Goal: Task Accomplishment & Management: Use online tool/utility

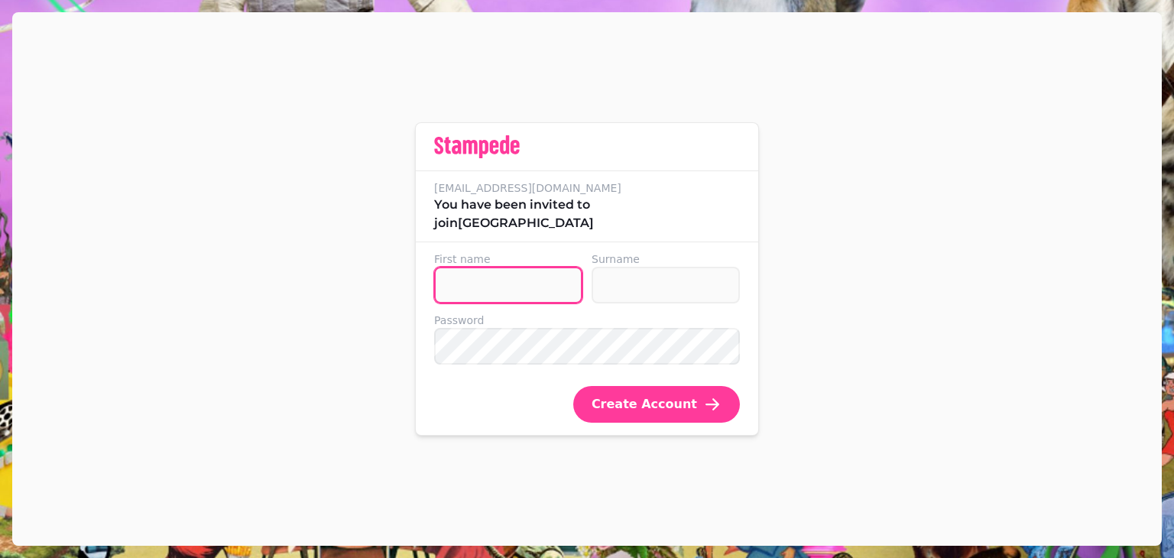
click at [525, 280] on input "First name" at bounding box center [508, 285] width 148 height 37
type input "*****"
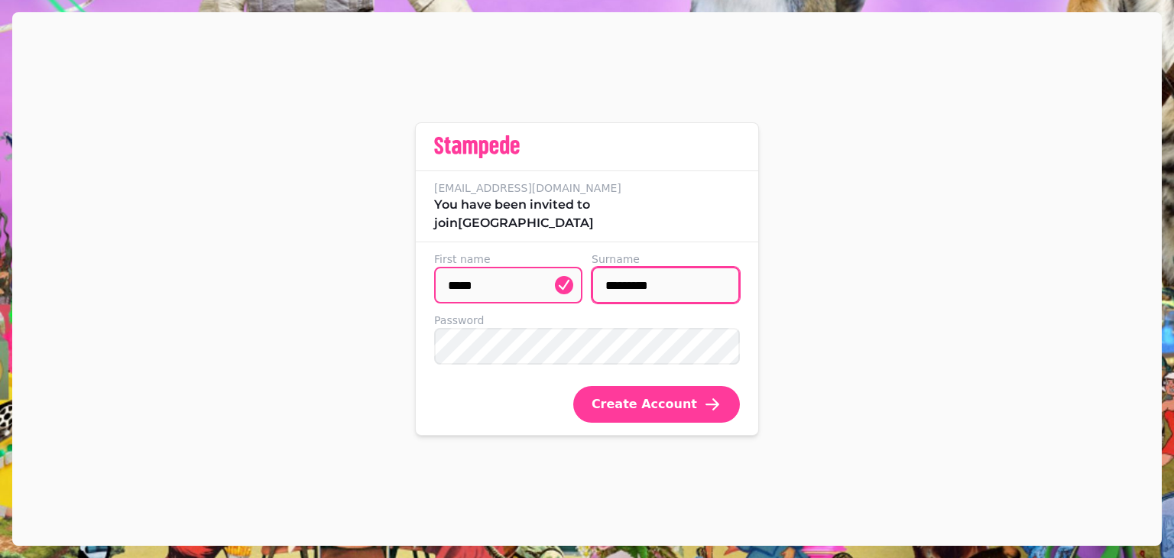
type input "*********"
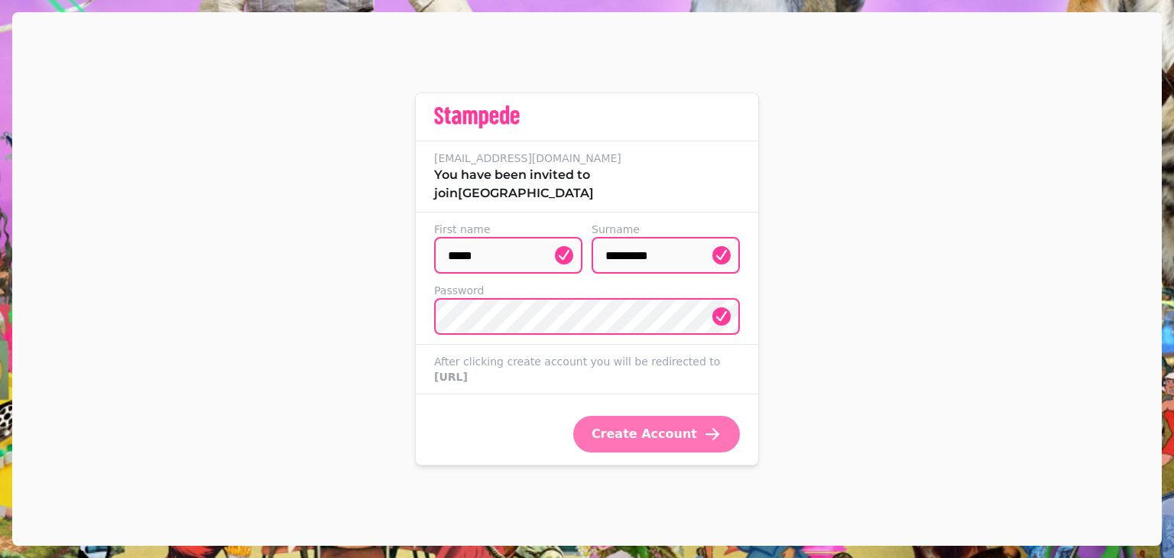
click at [611, 420] on button "Create Account" at bounding box center [656, 434] width 167 height 37
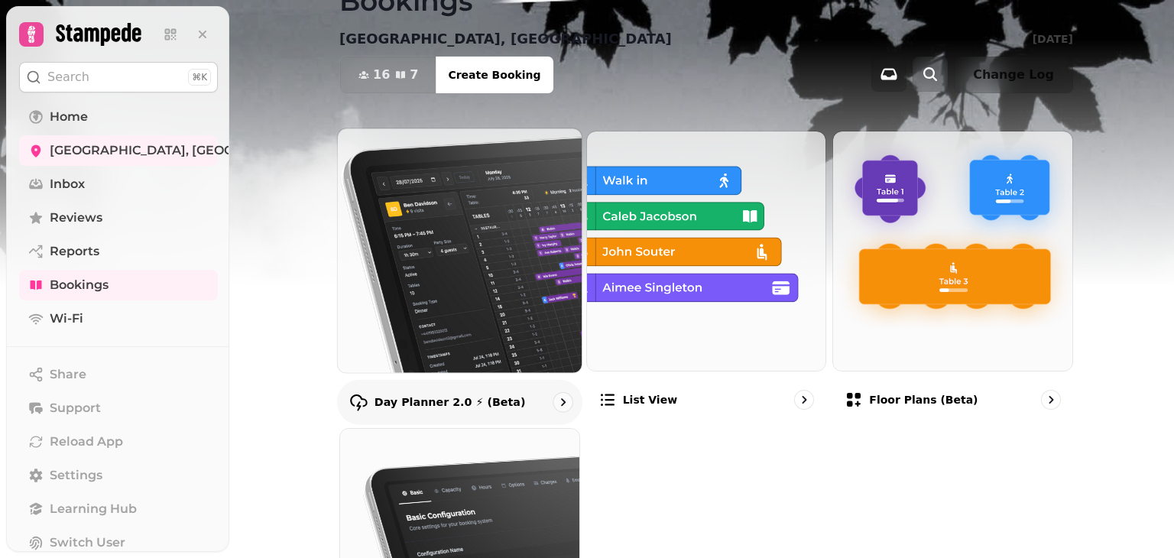
scroll to position [55, 0]
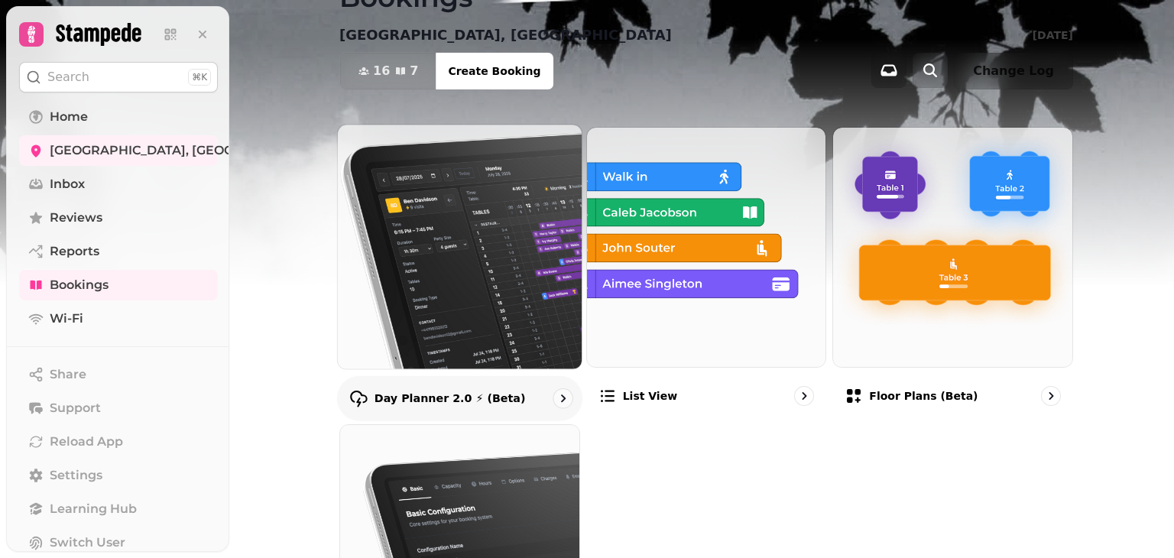
click at [507, 389] on div "Day Planner 2.0 ⚡ (Beta)" at bounding box center [459, 397] width 245 height 45
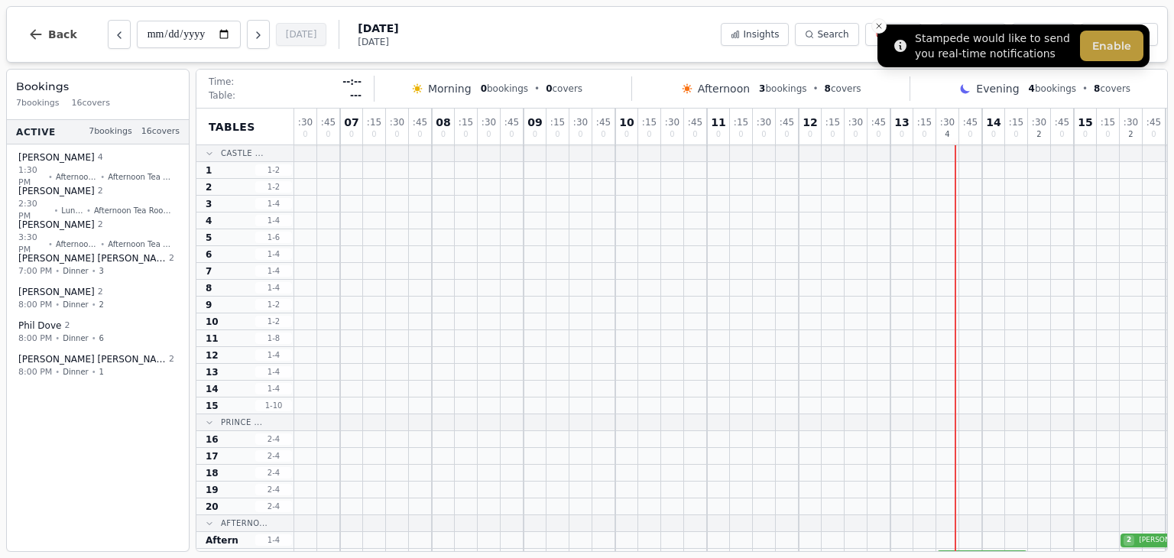
click at [1126, 45] on button "Enable" at bounding box center [1111, 46] width 63 height 31
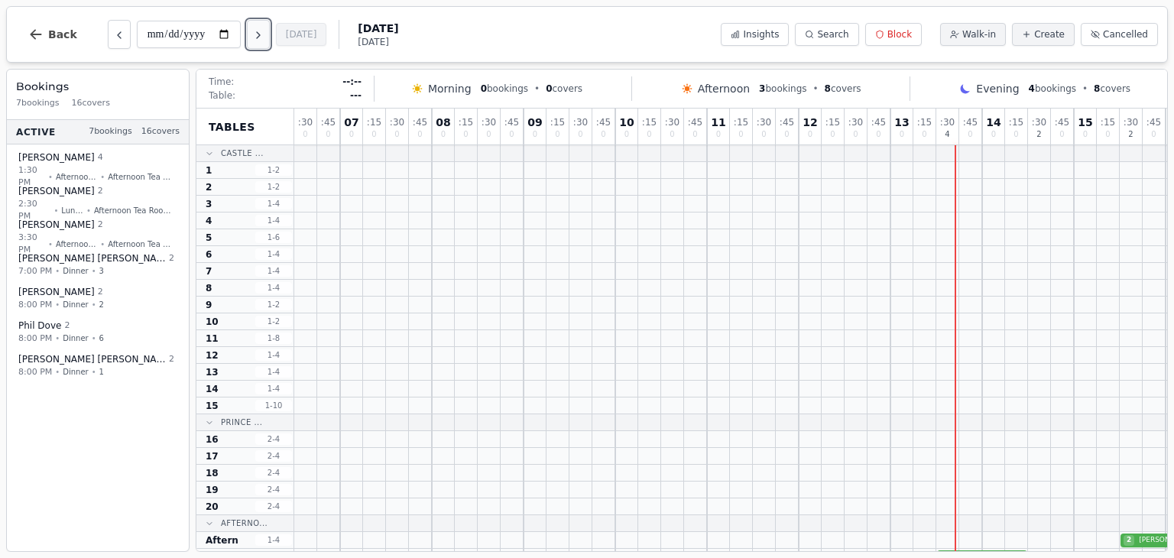
click at [261, 37] on icon "Next day" at bounding box center [258, 35] width 12 height 12
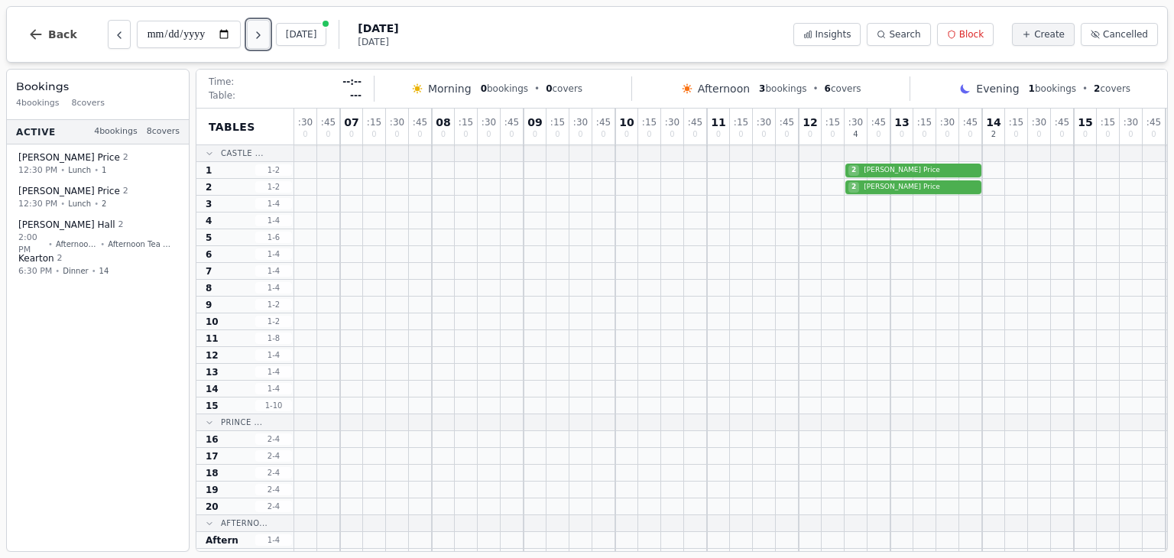
click at [261, 37] on icon "Next day" at bounding box center [258, 35] width 12 height 12
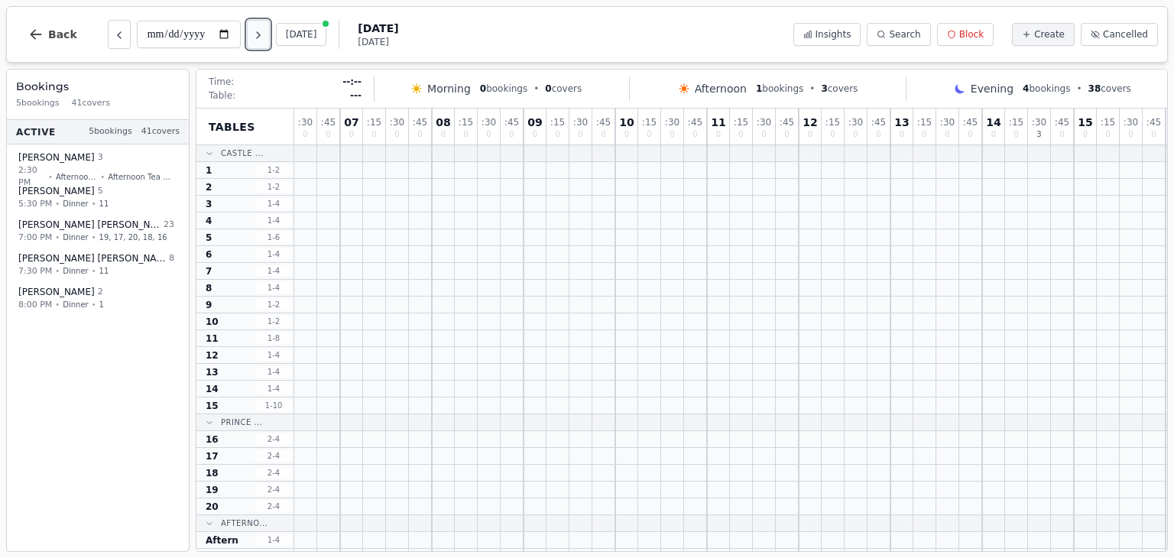
click at [261, 37] on icon "Next day" at bounding box center [258, 35] width 12 height 12
type input "**********"
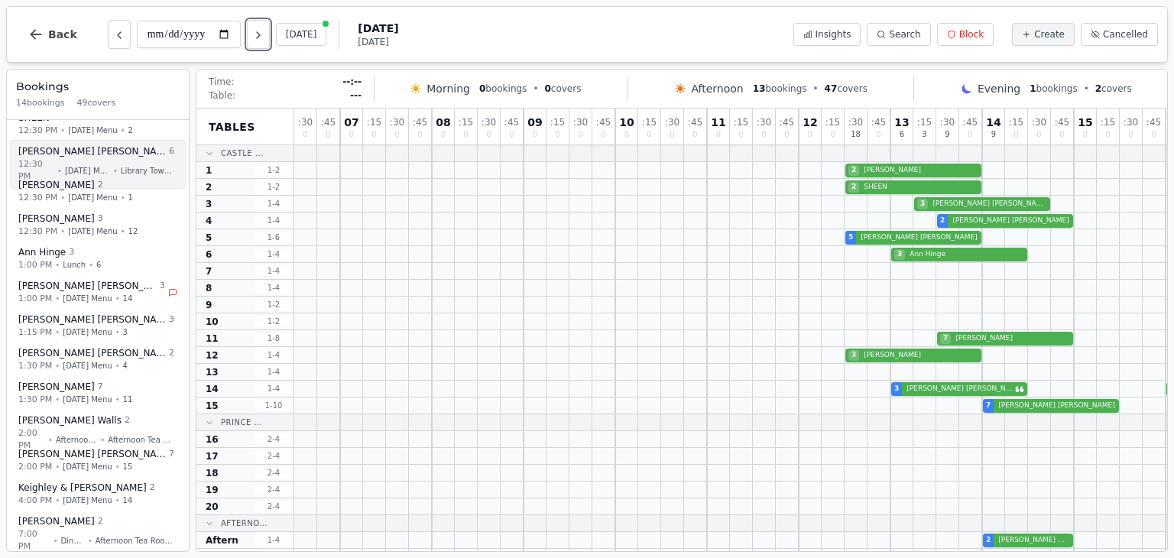
scroll to position [79, 0]
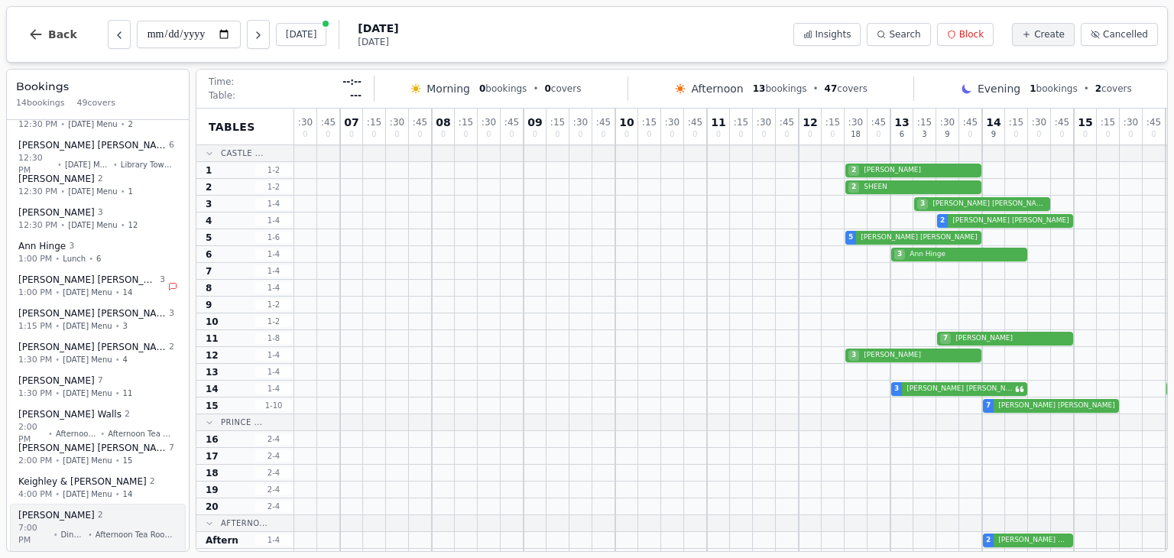
click at [96, 528] on span "Afternoon Tea Room 3" at bounding box center [135, 533] width 79 height 11
select select "****"
select select "*"
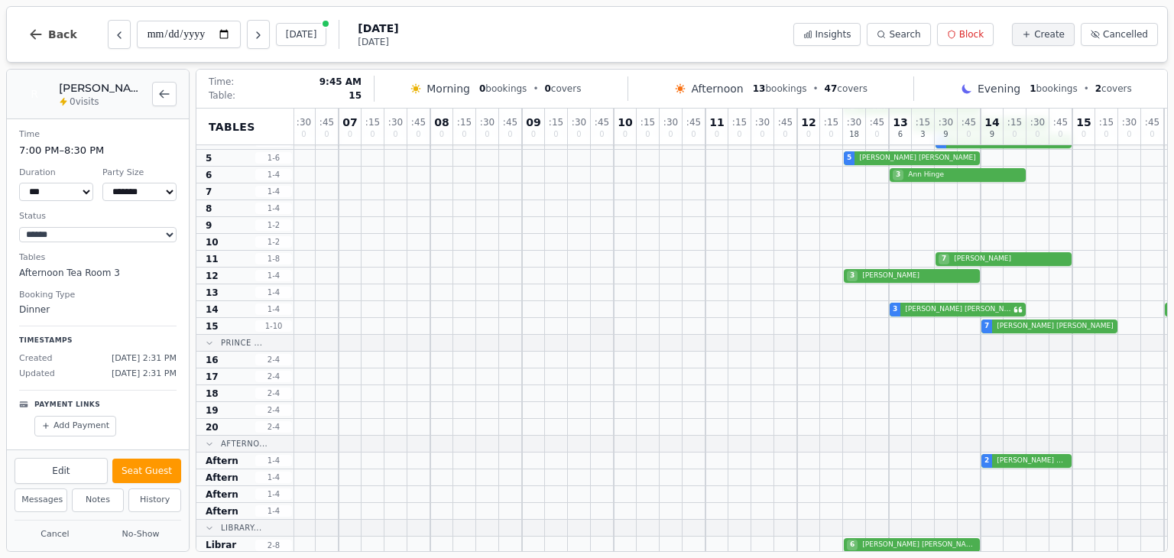
scroll to position [92, 0]
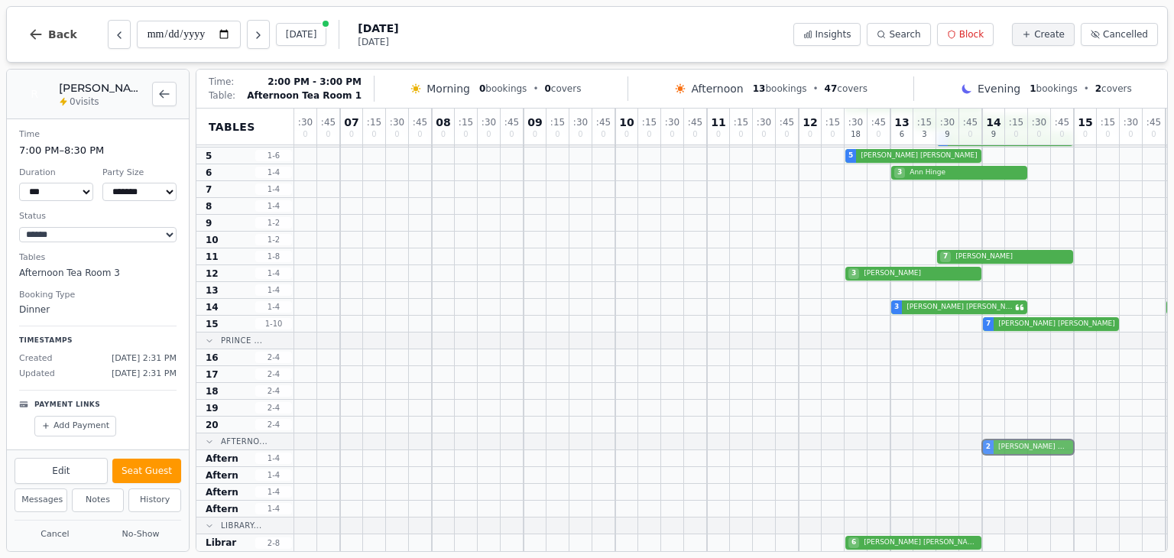
click at [1033, 450] on div "2 Becky Walls" at bounding box center [1004, 458] width 1421 height 17
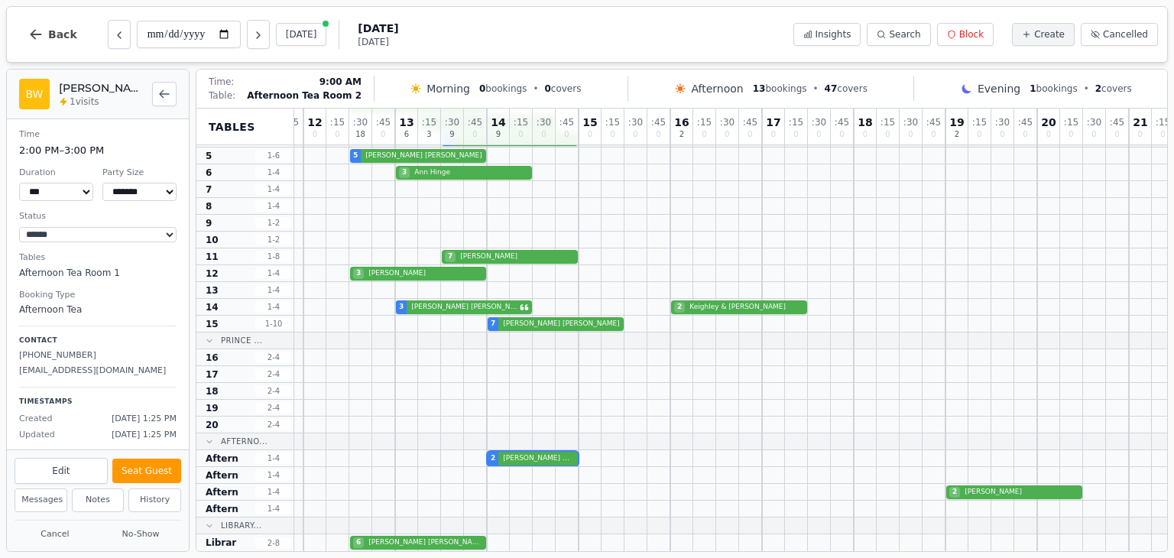
scroll to position [92, 559]
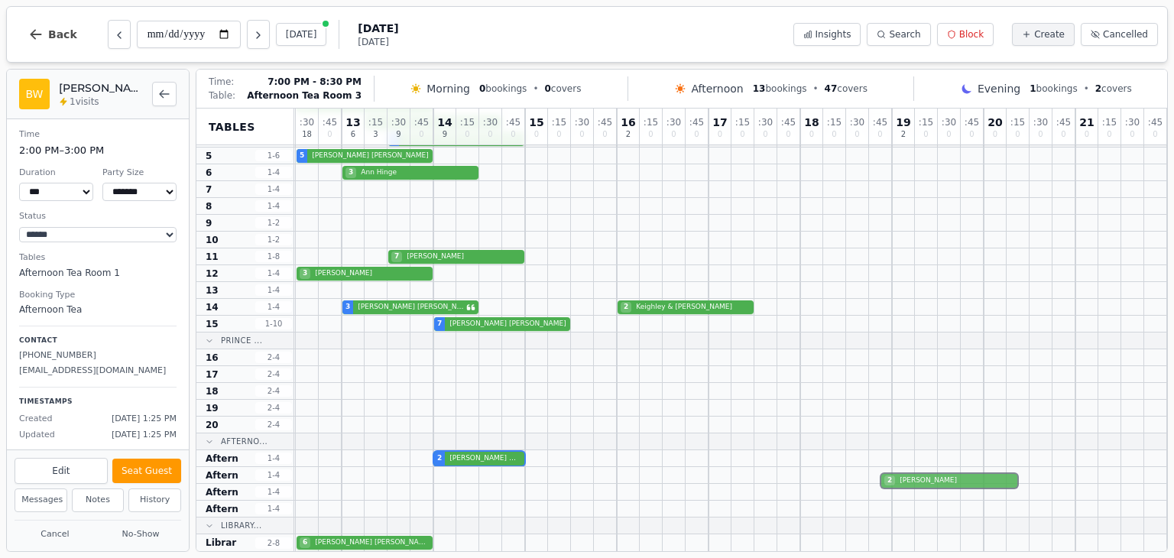
click at [955, 484] on div "2 Rennie" at bounding box center [456, 492] width 1421 height 17
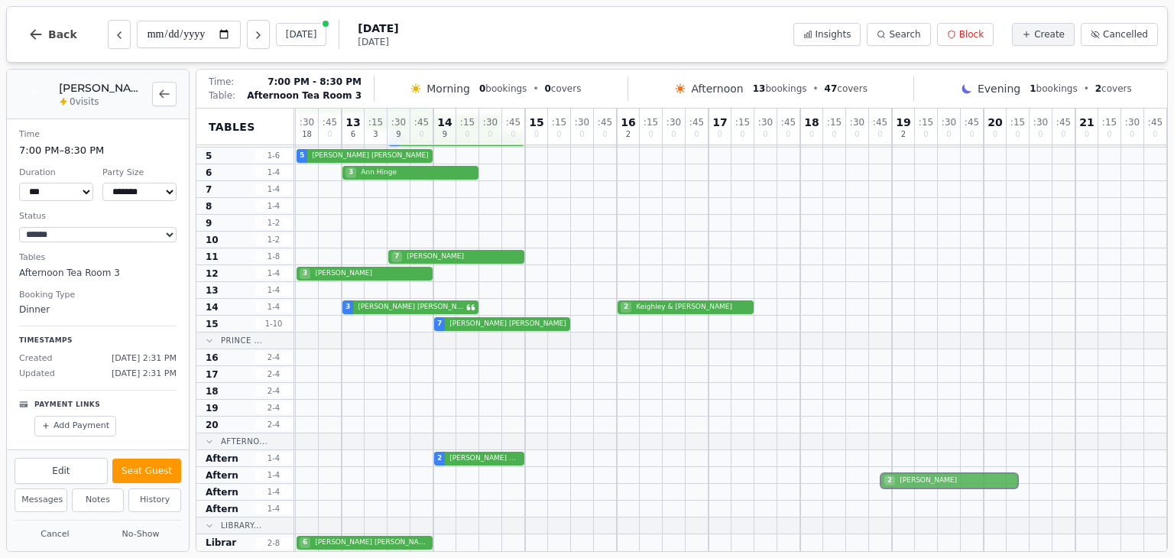
click at [952, 484] on div "2 Rennie" at bounding box center [456, 492] width 1421 height 17
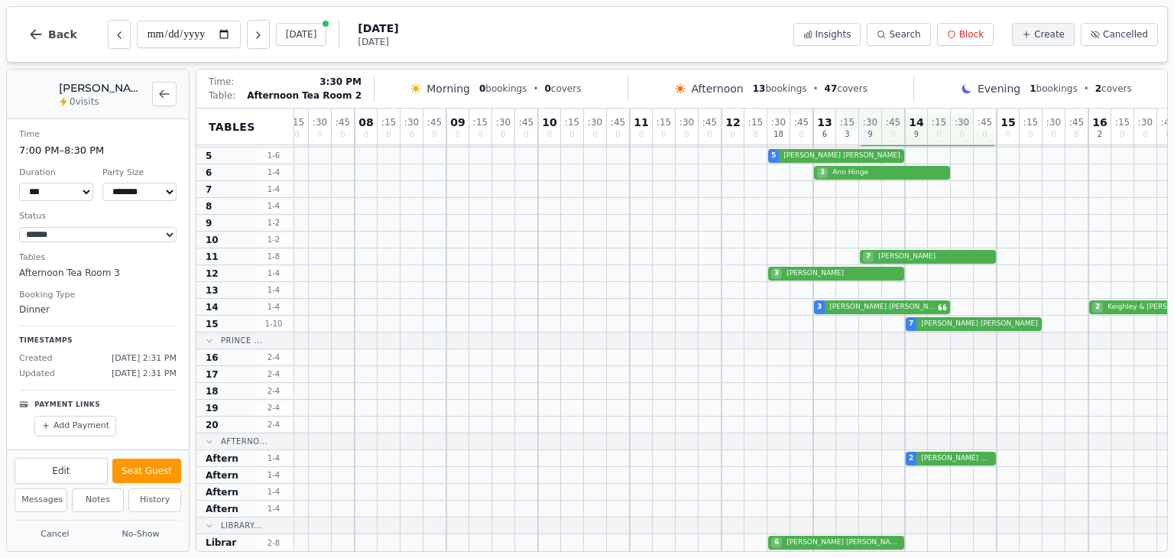
scroll to position [92, 0]
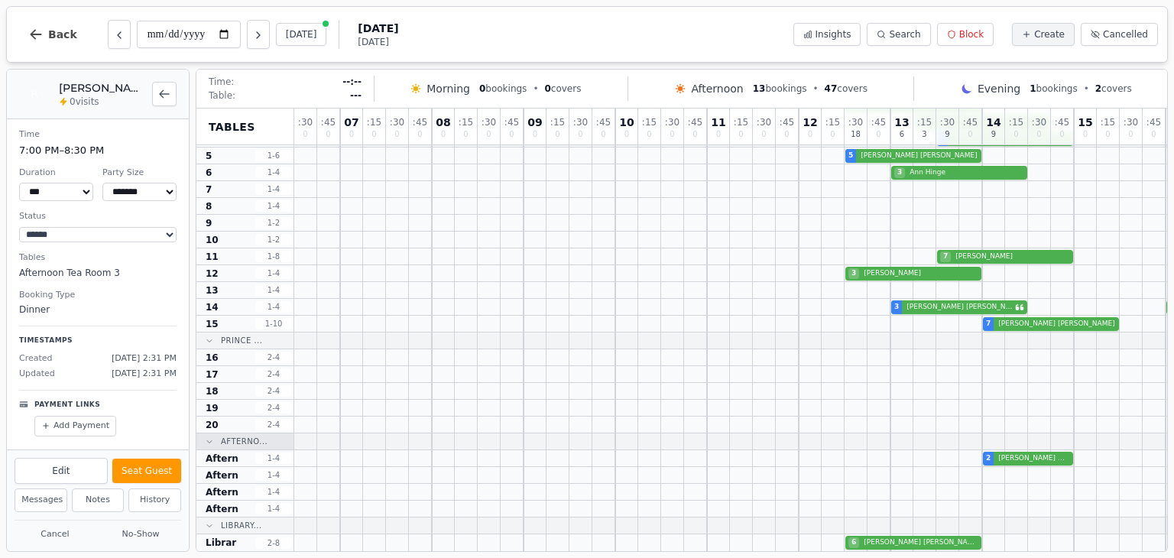
click at [250, 436] on span "Afterno..." at bounding box center [244, 441] width 47 height 11
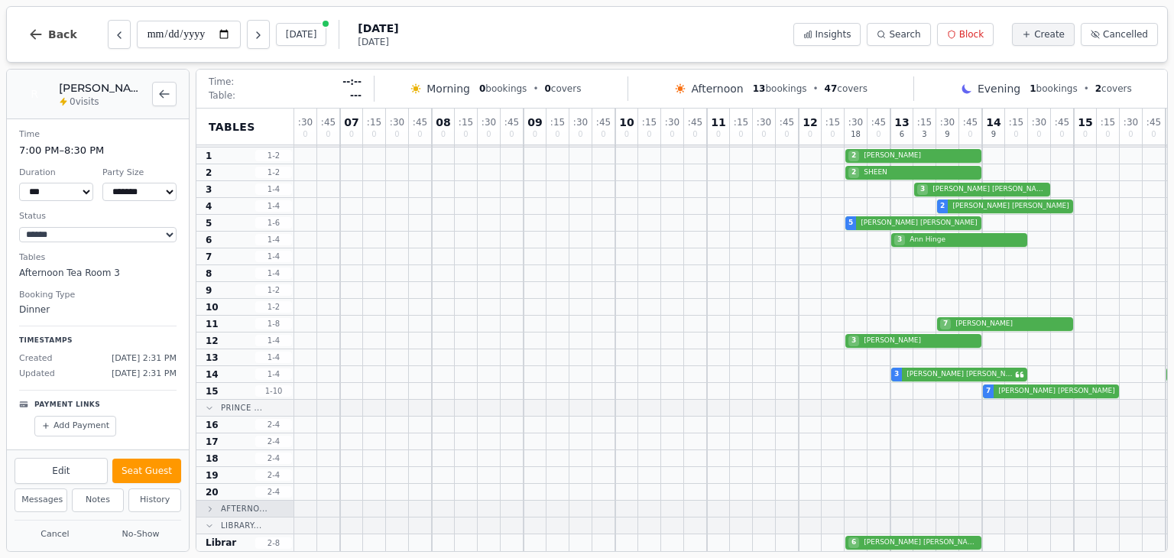
click at [211, 504] on icon at bounding box center [210, 508] width 9 height 9
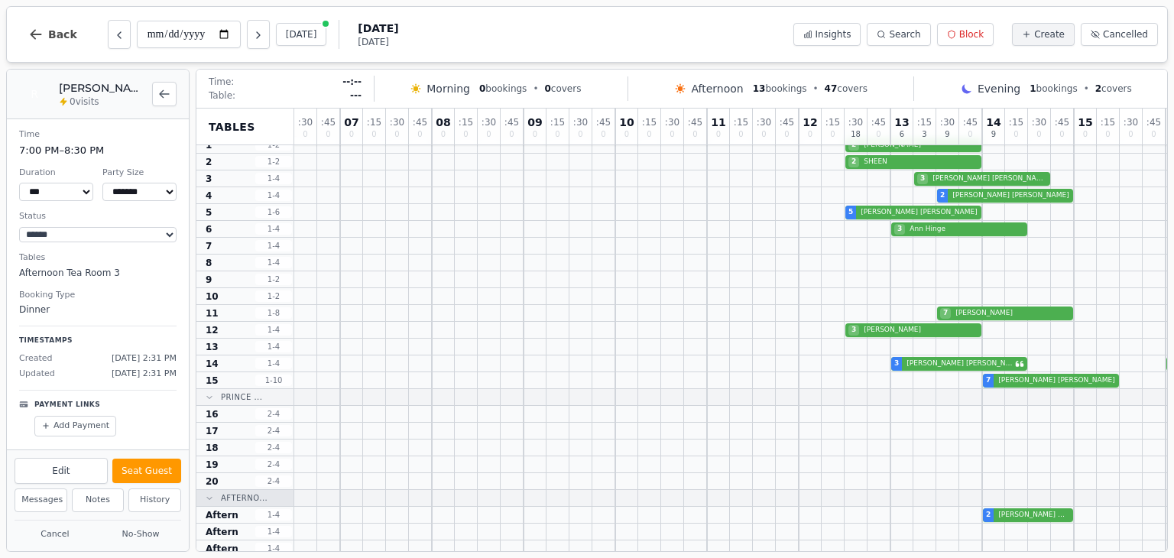
scroll to position [92, 0]
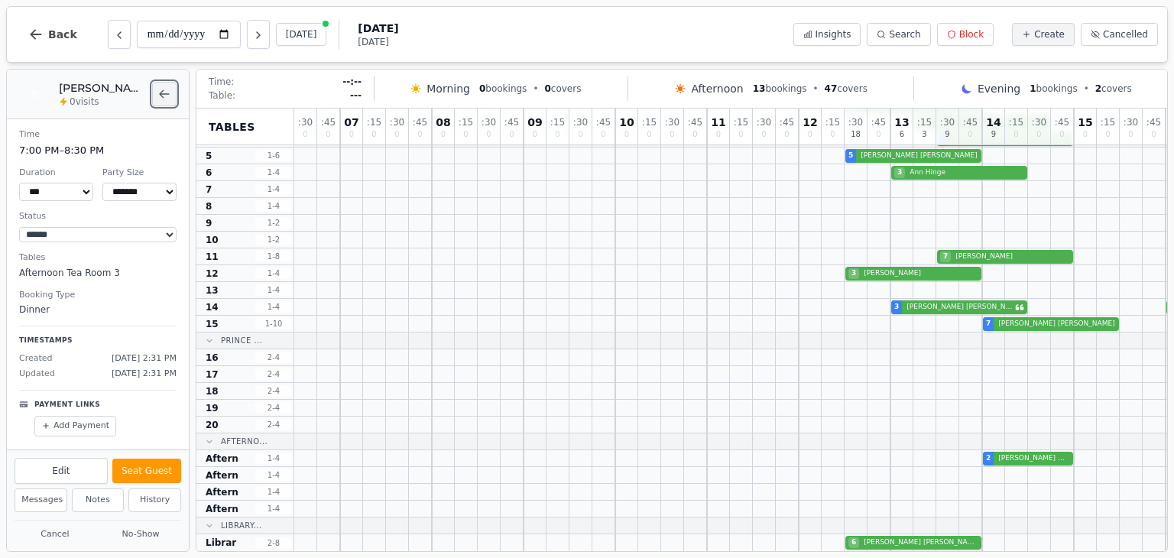
click at [169, 95] on icon "Back to bookings list" at bounding box center [164, 94] width 12 height 12
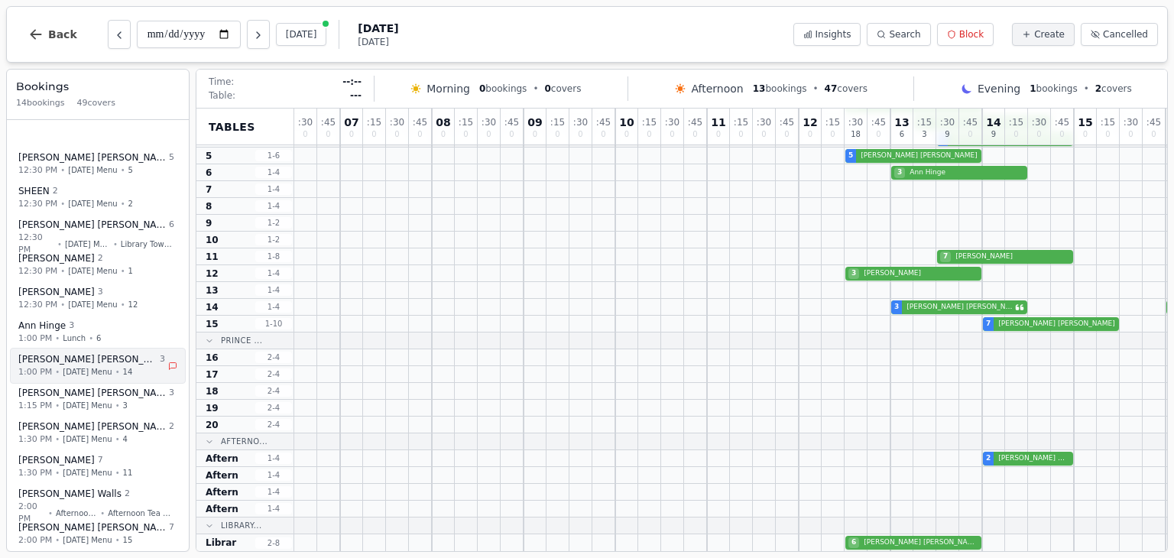
scroll to position [79, 0]
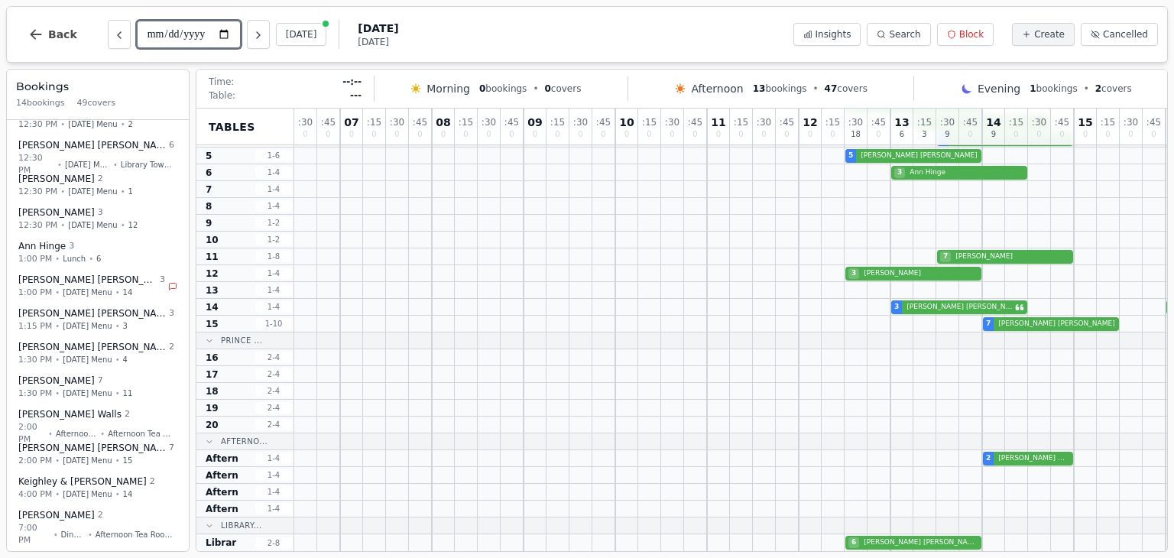
click at [196, 36] on input "**********" at bounding box center [189, 35] width 104 height 28
click at [228, 37] on input "**********" at bounding box center [189, 35] width 104 height 28
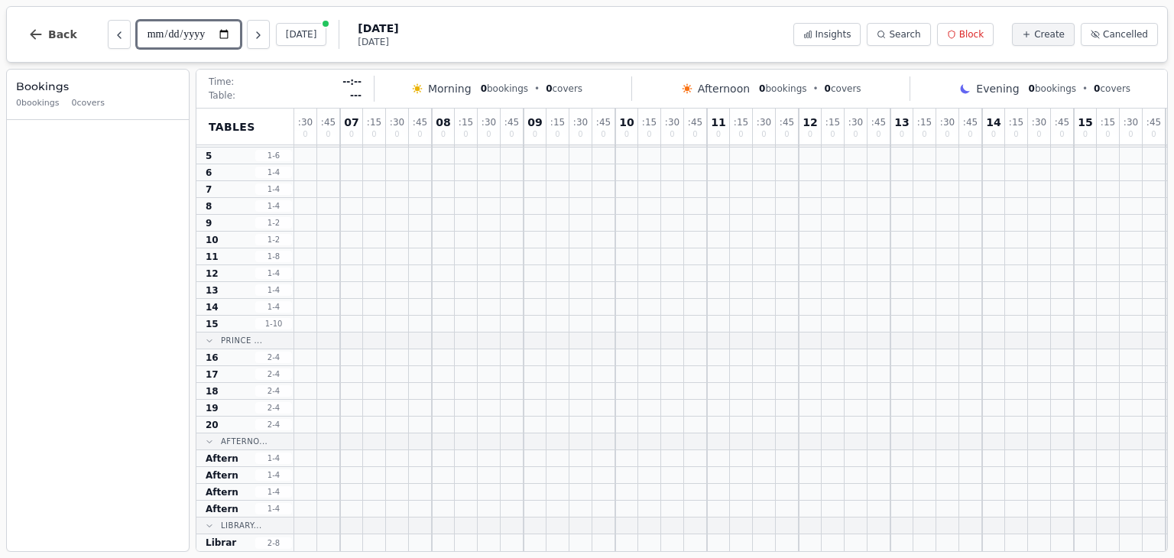
type input "**********"
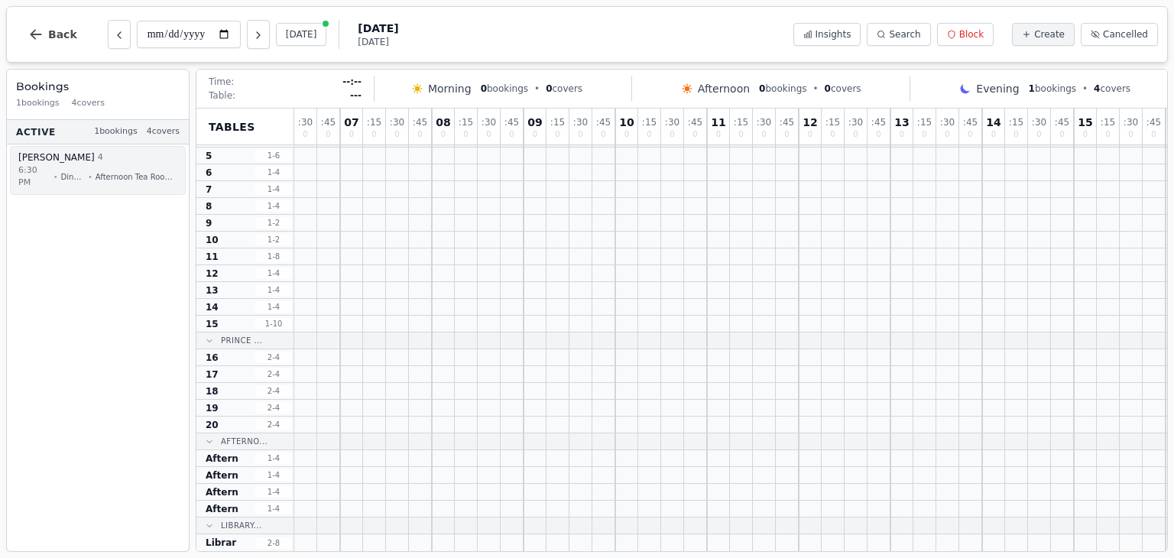
click at [84, 157] on div "Shaw 4" at bounding box center [96, 157] width 156 height 13
select select "****"
select select "*"
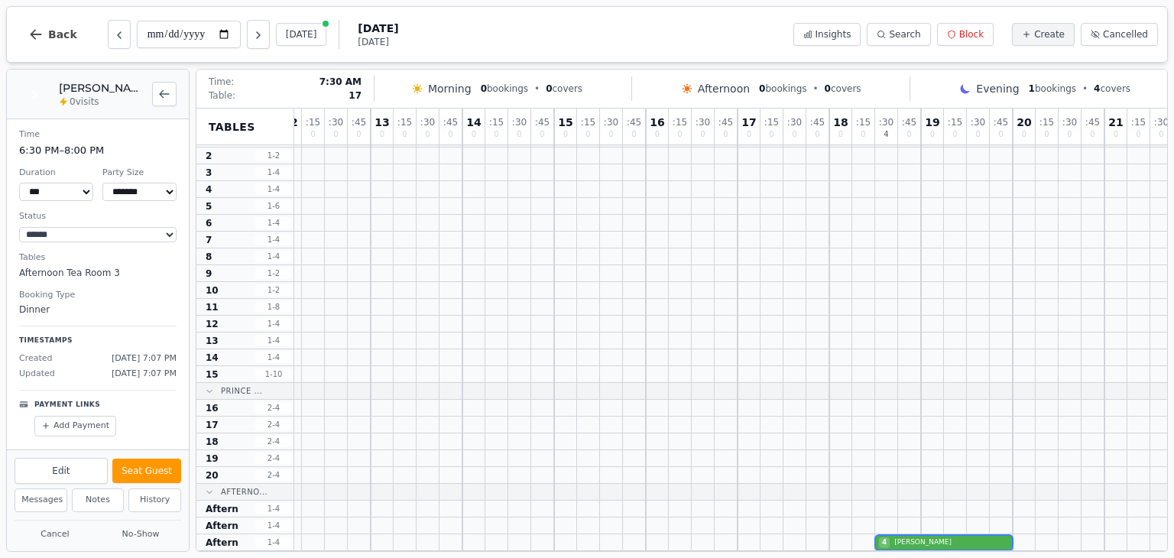
scroll to position [92, 520]
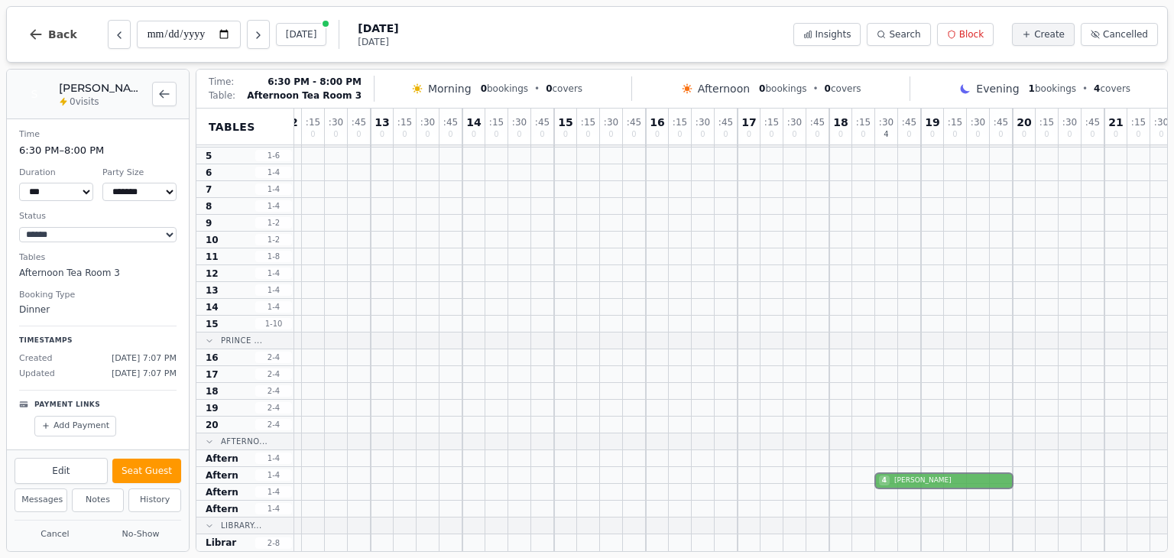
click at [920, 484] on div "4 Shaw" at bounding box center [485, 492] width 1421 height 17
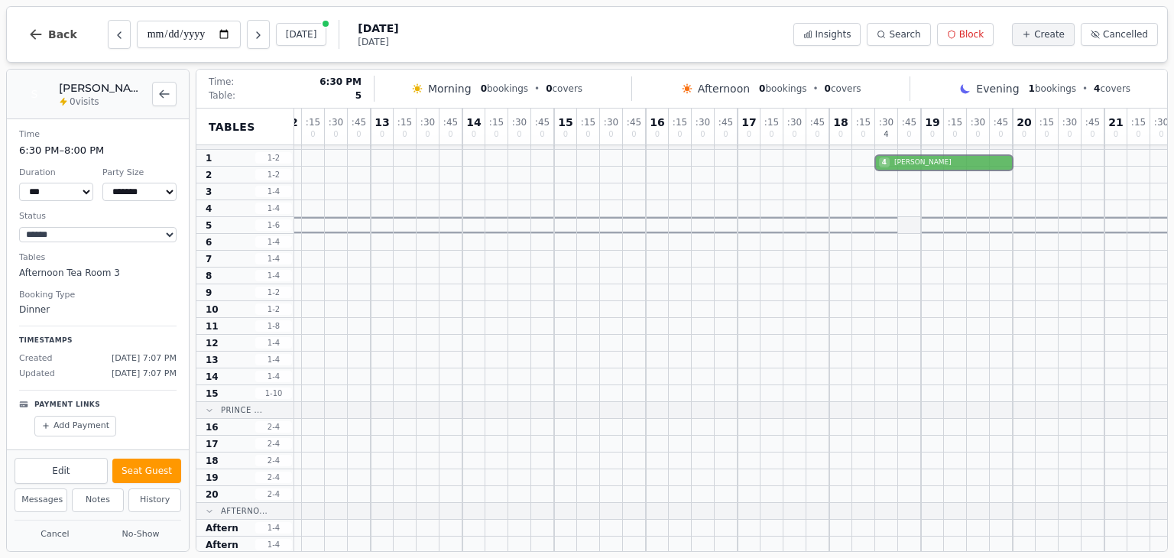
scroll to position [0, 520]
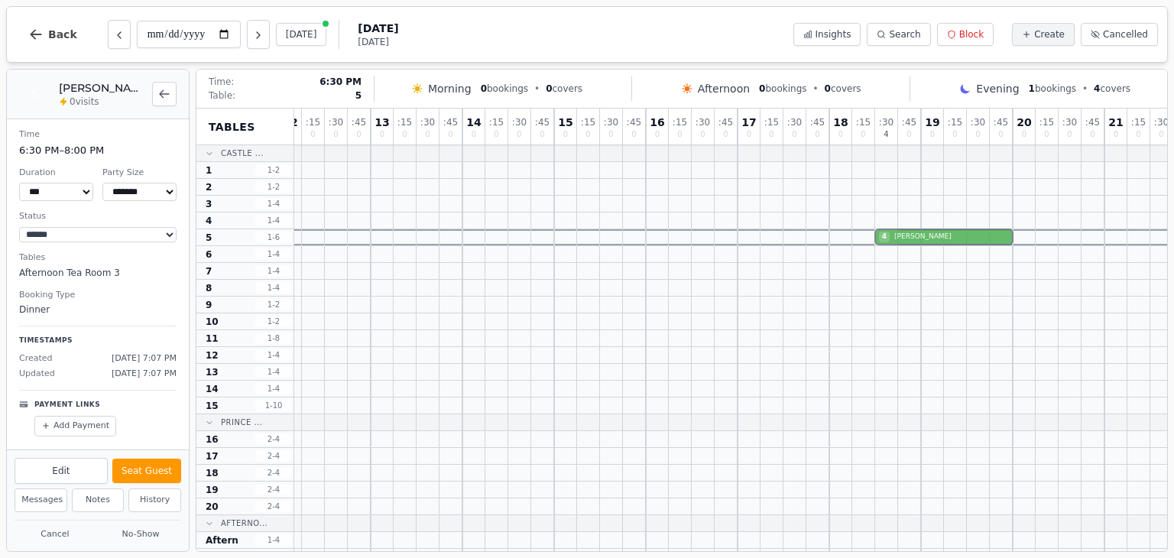
drag, startPoint x: 899, startPoint y: 481, endPoint x: 895, endPoint y: 233, distance: 247.6
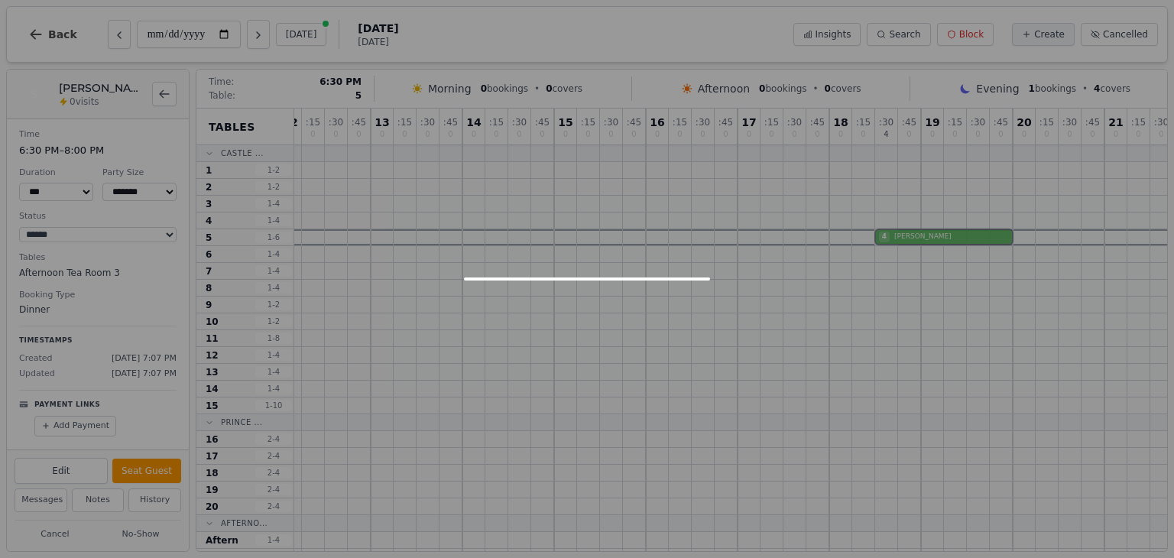
click at [895, 233] on div ": 30 0 : 45 0 07 0 : 15 0 : 30 0 : 45 0 08 0 : 15 0 : 30 0 : 45 0 09 0 : 15 0 :…" at bounding box center [485, 370] width 1421 height 524
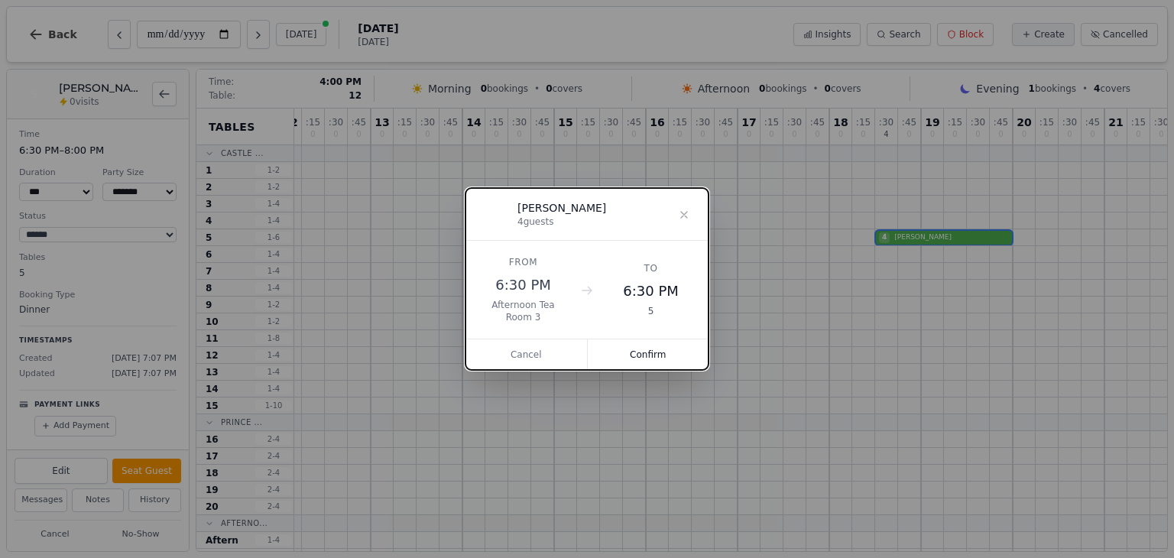
click at [651, 359] on button "Confirm" at bounding box center [648, 354] width 121 height 31
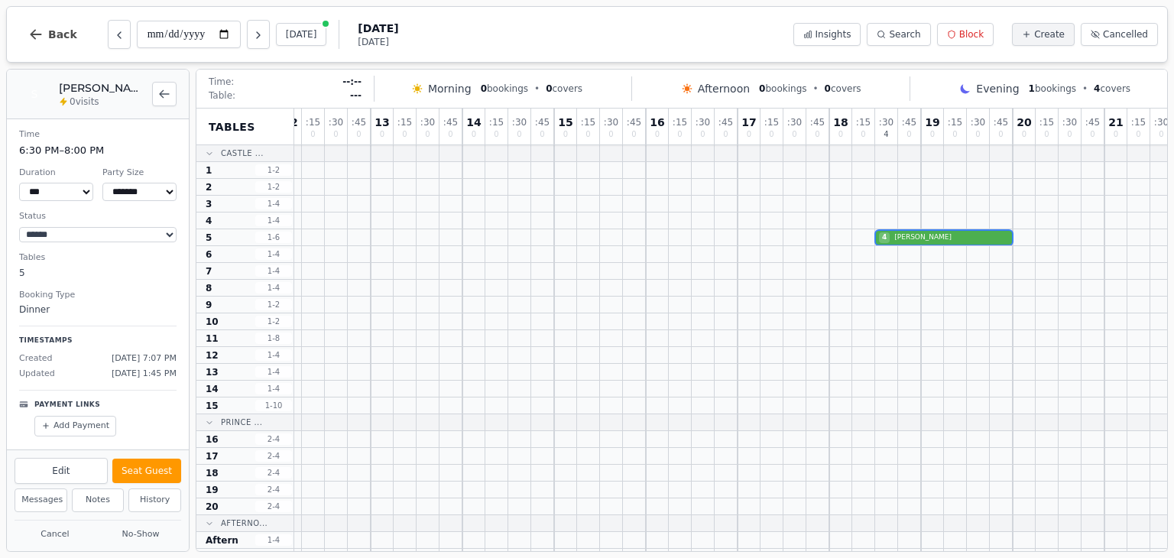
scroll to position [78, 0]
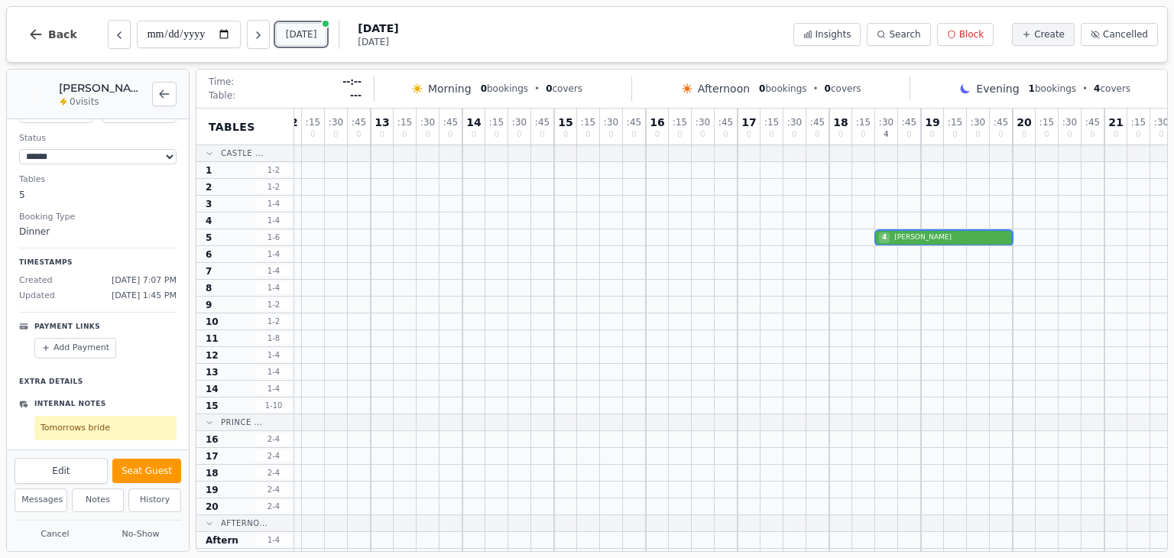
click at [301, 38] on button "[DATE]" at bounding box center [301, 34] width 51 height 23
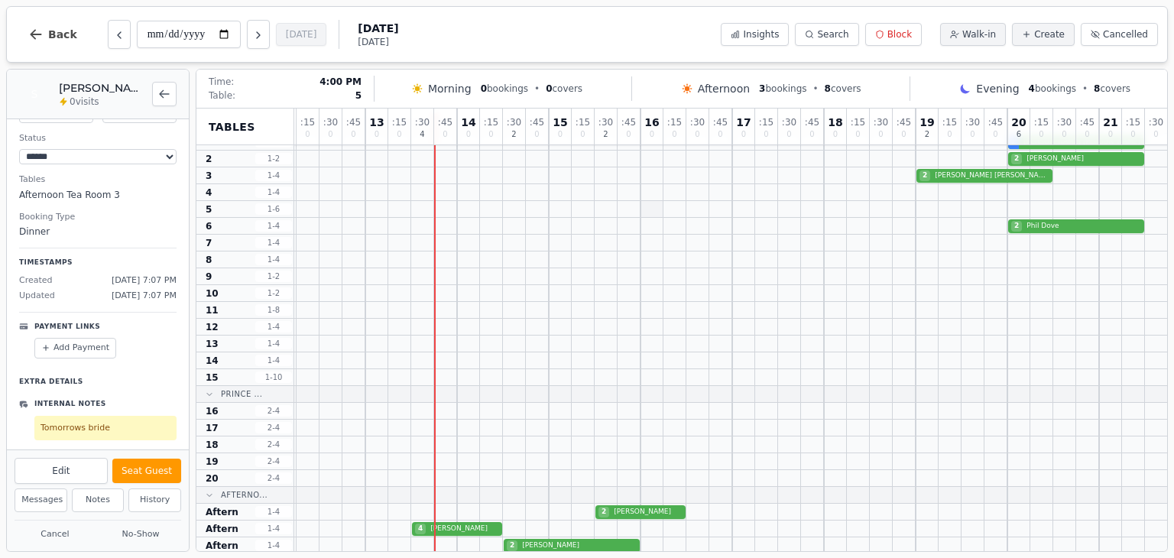
scroll to position [0, 525]
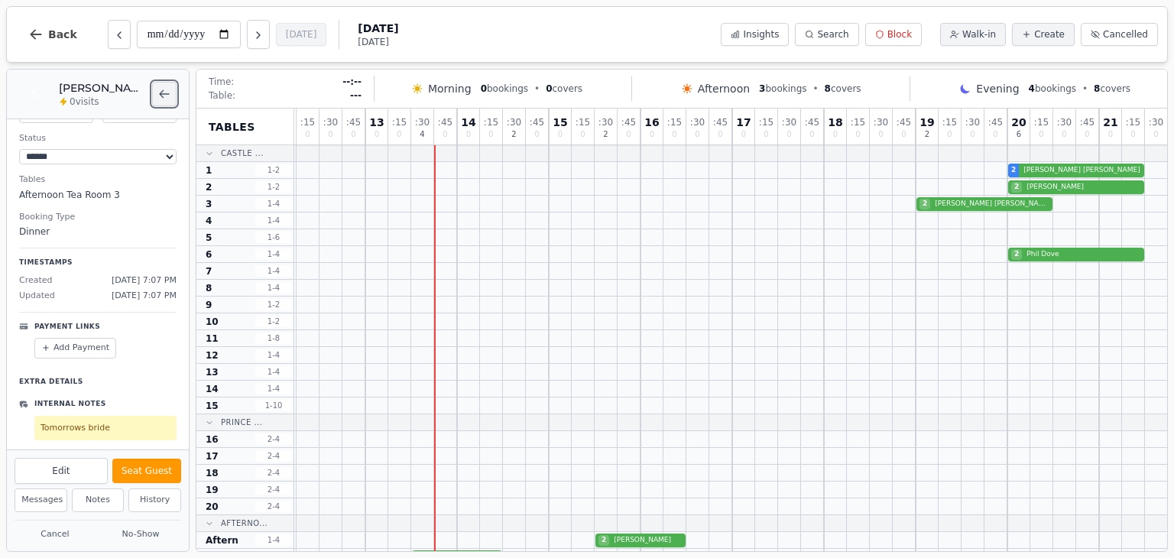
click at [172, 94] on button "Back to bookings list" at bounding box center [164, 94] width 24 height 24
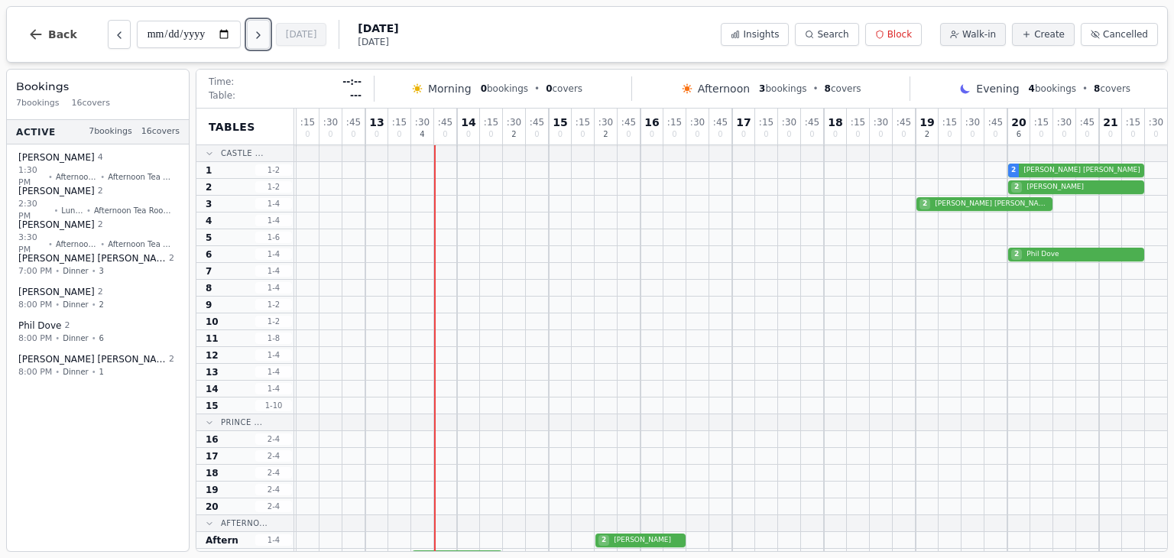
click at [263, 43] on button "Next day" at bounding box center [258, 34] width 23 height 29
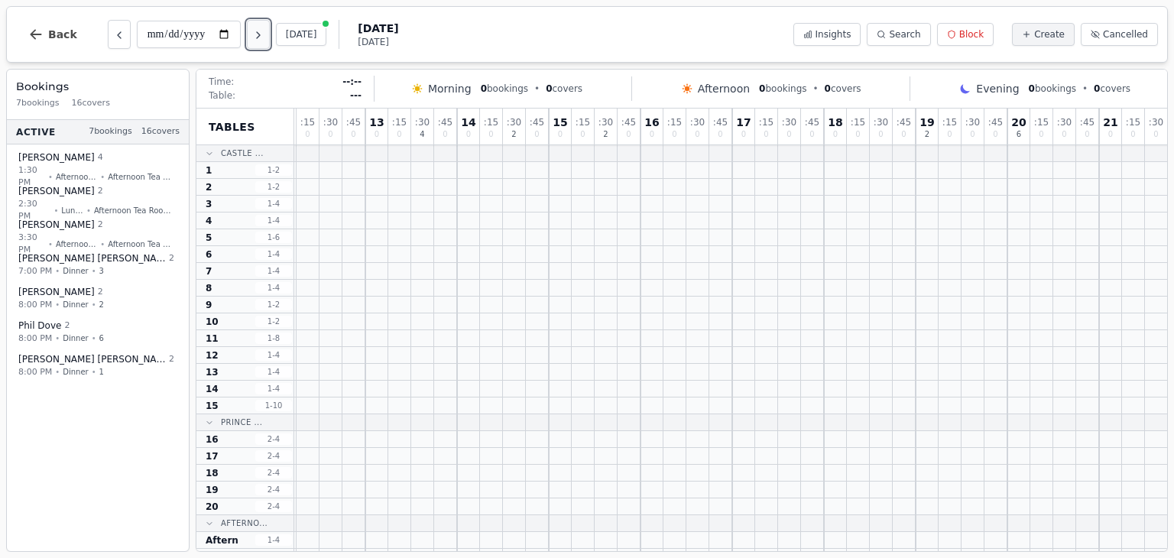
click at [263, 43] on button "Next day" at bounding box center [258, 34] width 23 height 29
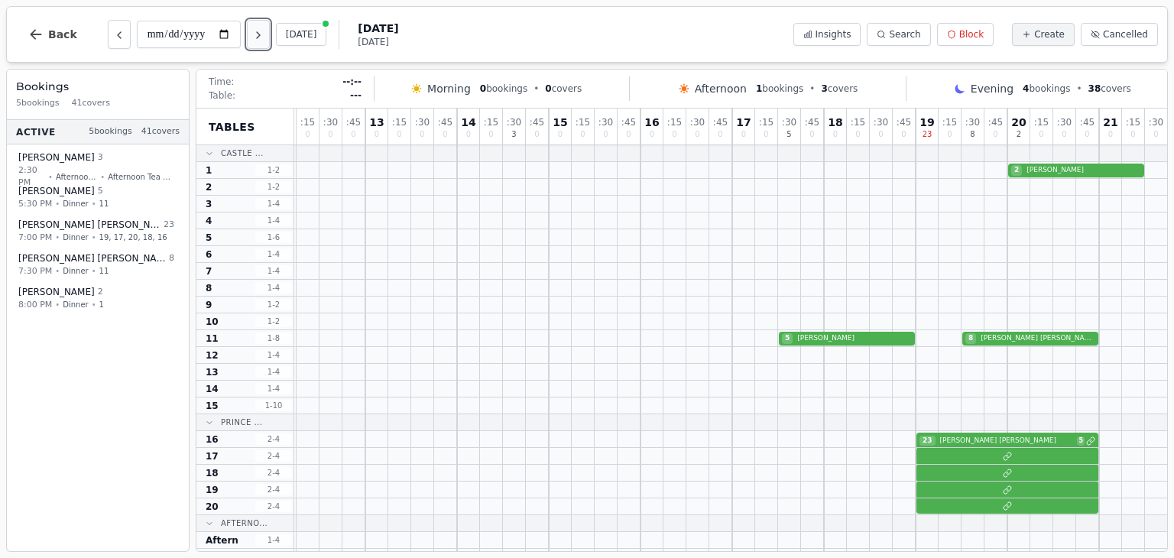
click at [263, 43] on button "Next day" at bounding box center [258, 34] width 23 height 29
type input "**********"
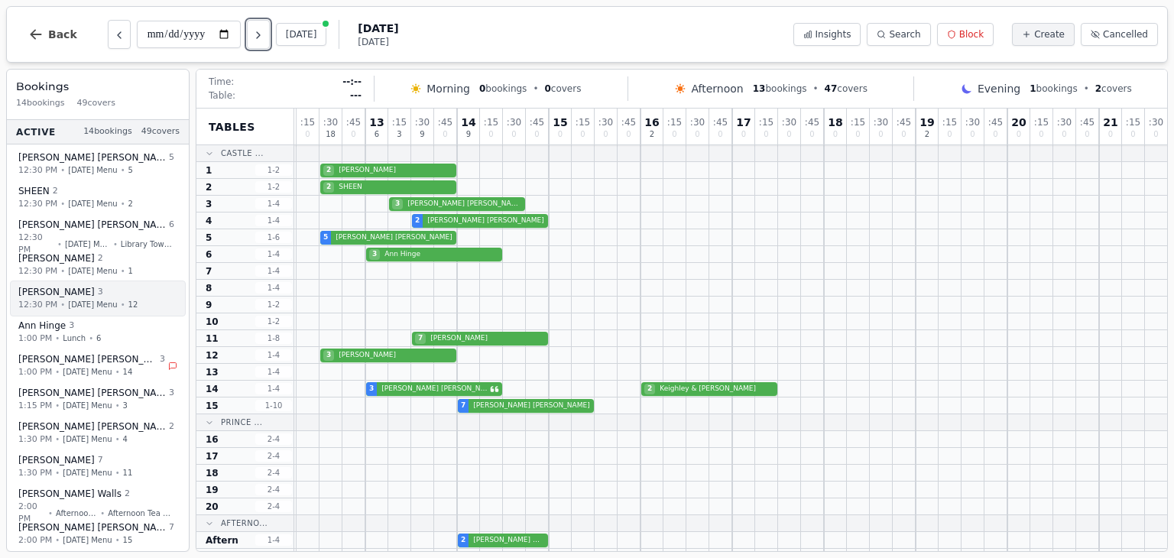
scroll to position [79, 0]
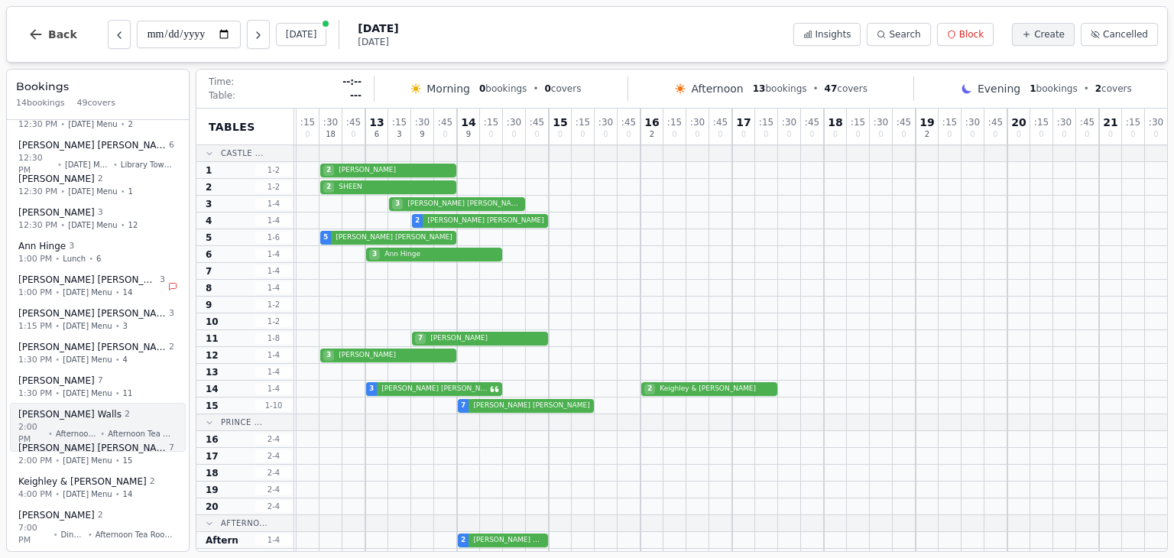
click at [101, 412] on div "Becky Walls 2" at bounding box center [96, 414] width 156 height 13
select select "****"
select select "*"
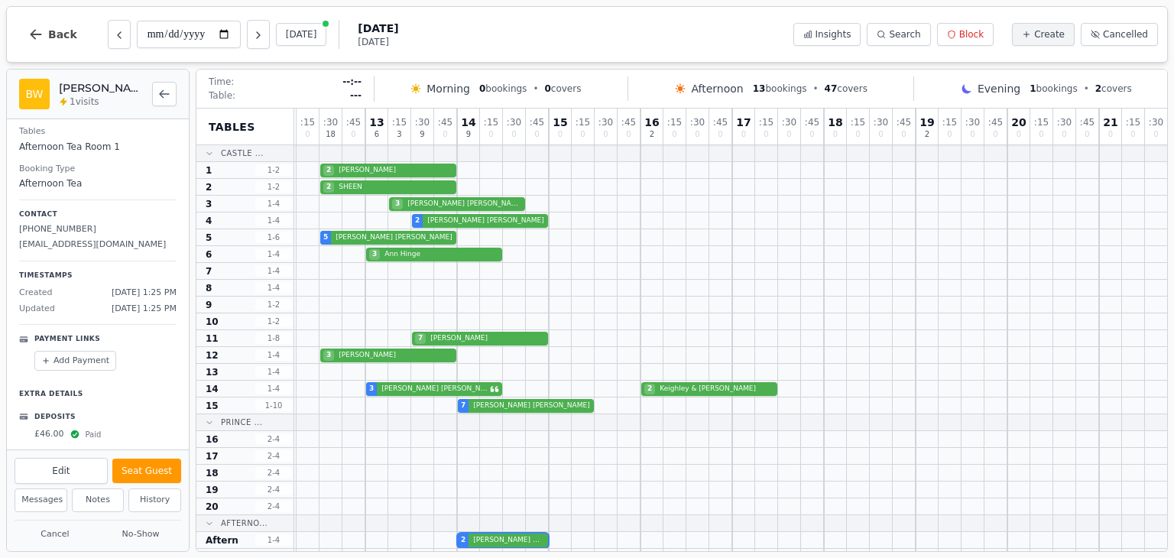
scroll to position [0, 0]
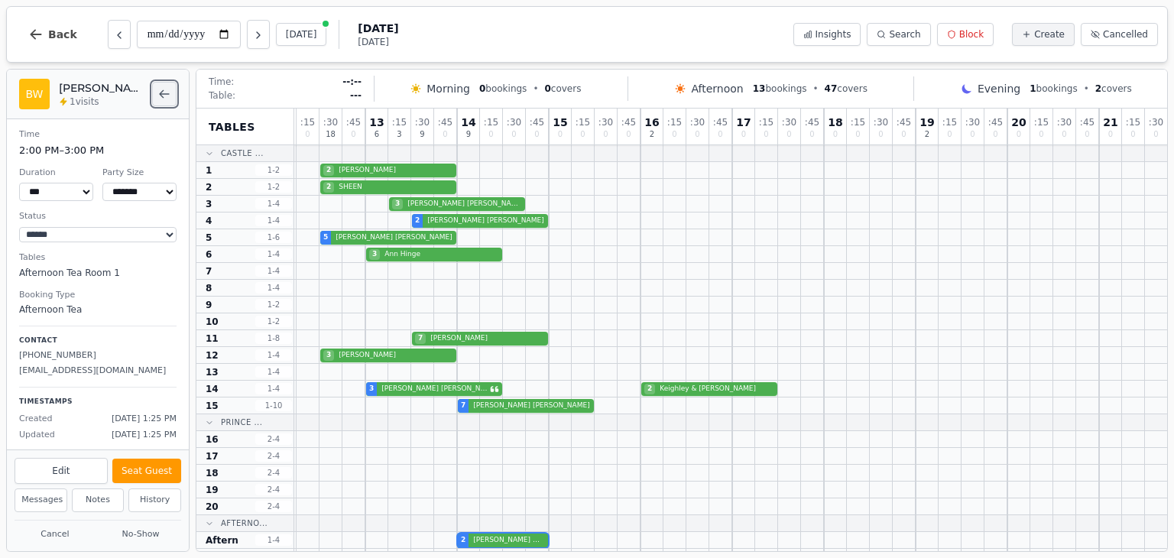
click at [167, 97] on icon "Back to bookings list" at bounding box center [164, 94] width 12 height 12
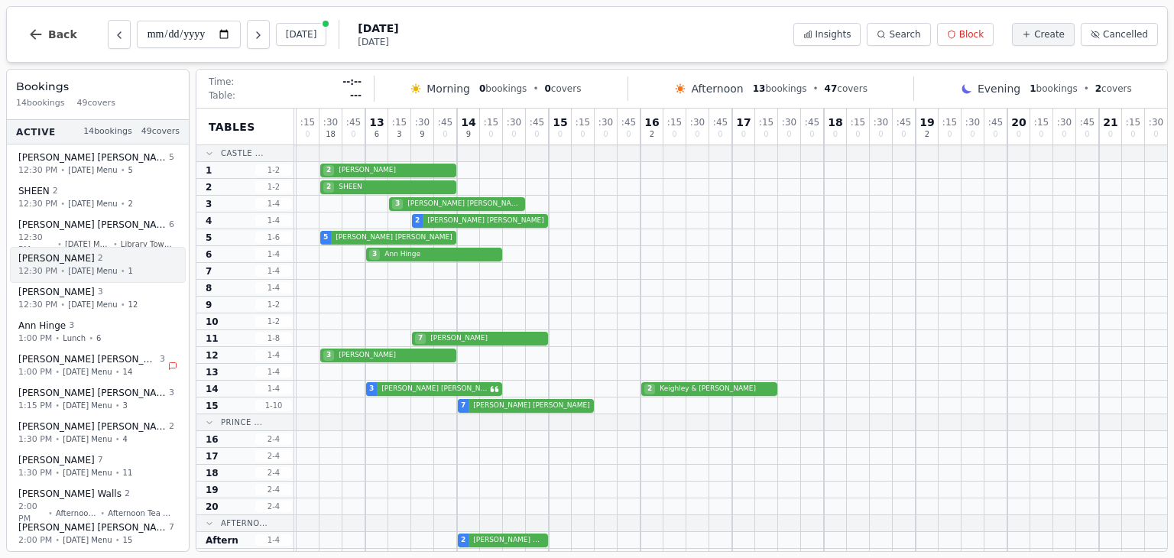
scroll to position [79, 0]
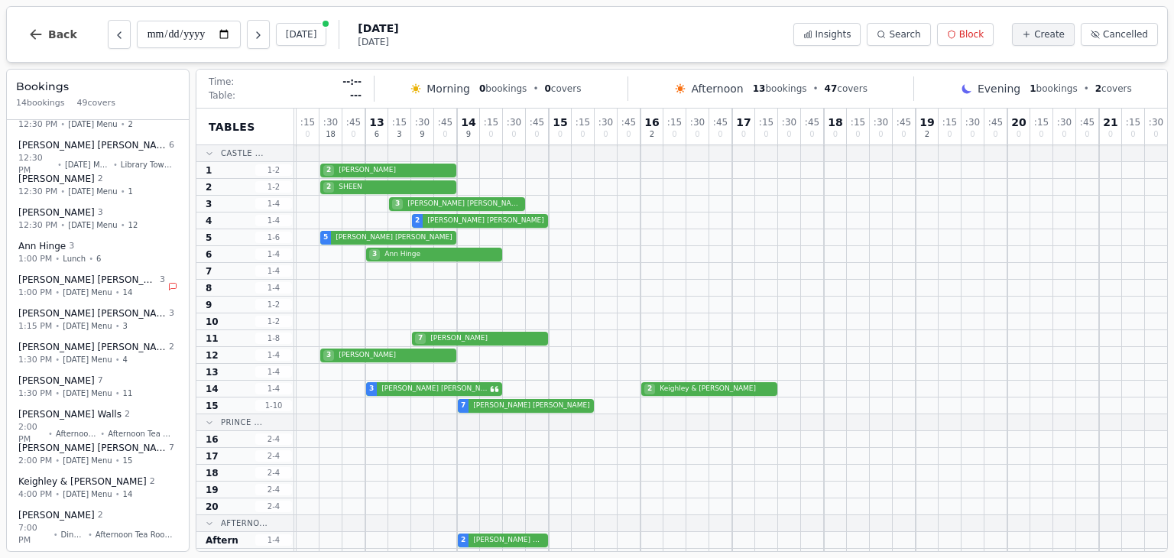
click at [75, 435] on div "Nicola Delbridge 7 2:00 PM • Sunday Menu • 15" at bounding box center [98, 452] width 182 height 34
click at [102, 423] on div "2:00 PM • Afternoon Tea • Afternoon Tea Room 1" at bounding box center [96, 432] width 156 height 25
select select "****"
select select "*"
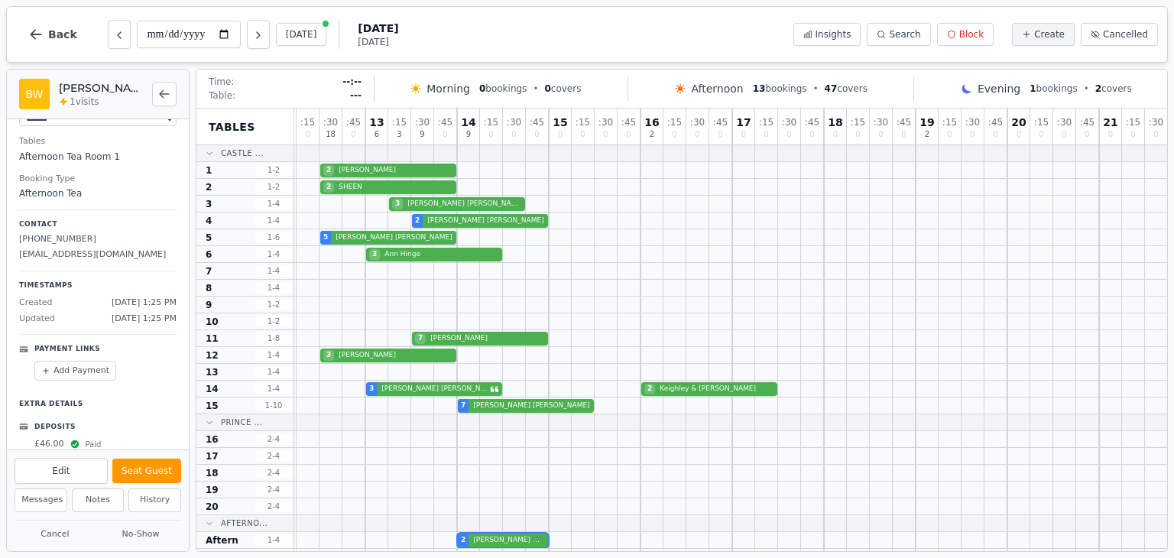
scroll to position [126, 0]
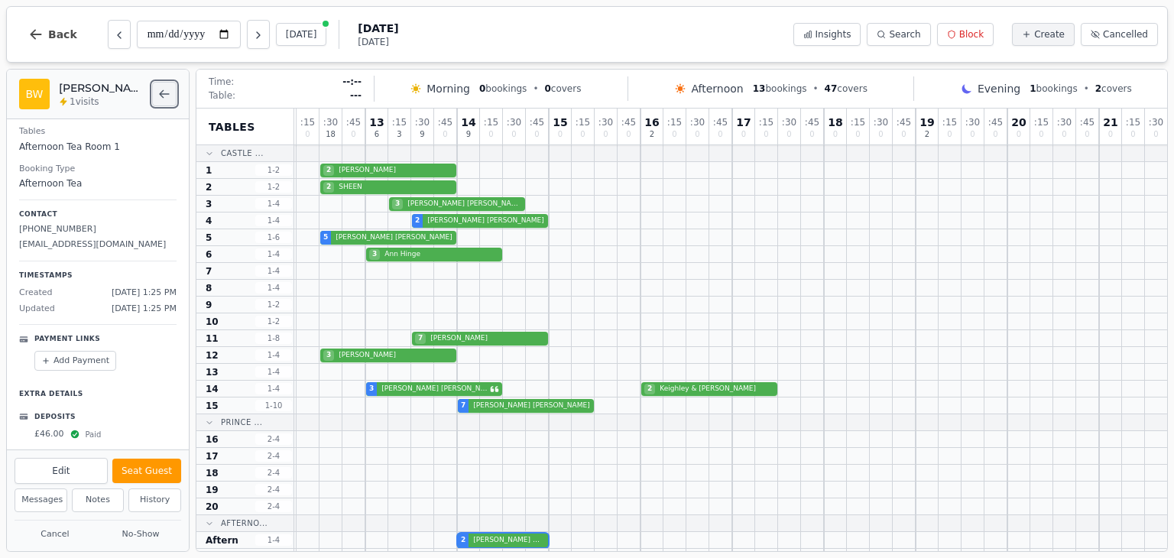
click at [165, 99] on icon "Back to bookings list" at bounding box center [164, 94] width 12 height 12
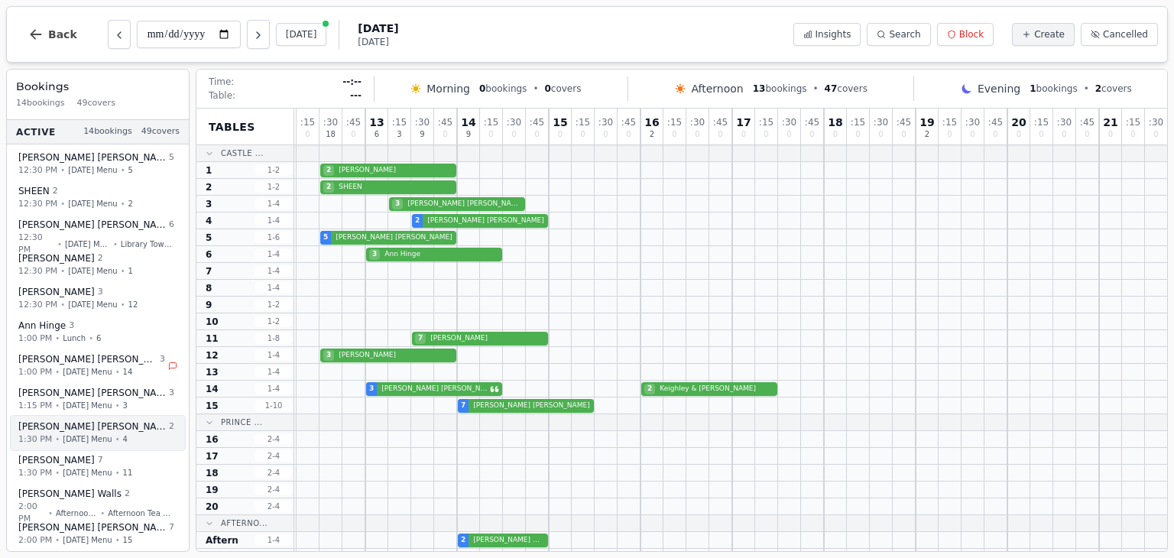
scroll to position [79, 0]
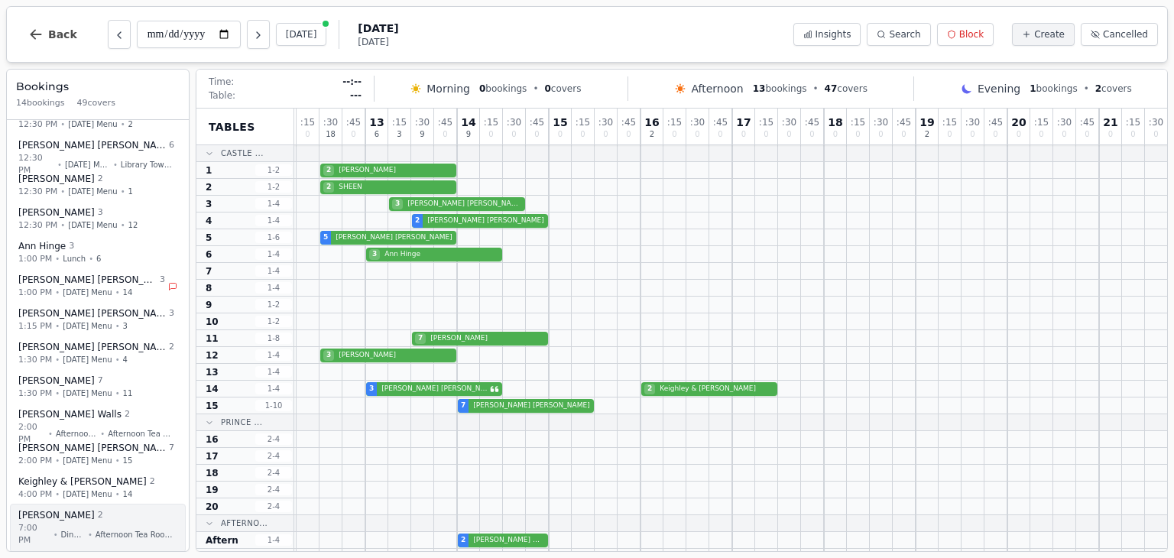
click at [92, 521] on div "7:00 PM • Dinner • Afternoon Tea Room 3" at bounding box center [96, 533] width 156 height 25
select select "****"
select select "*"
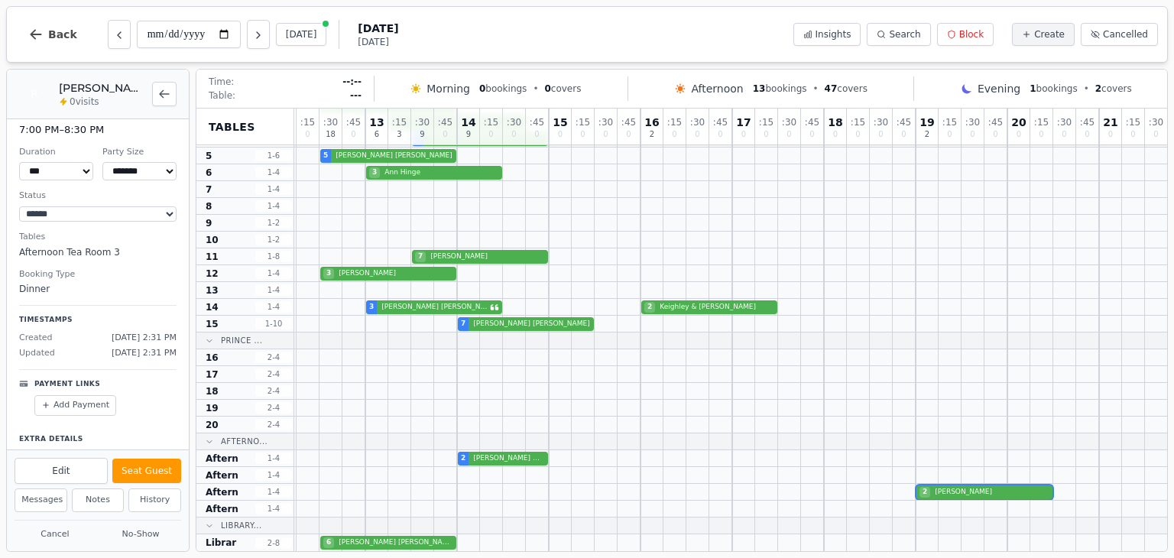
scroll to position [0, 0]
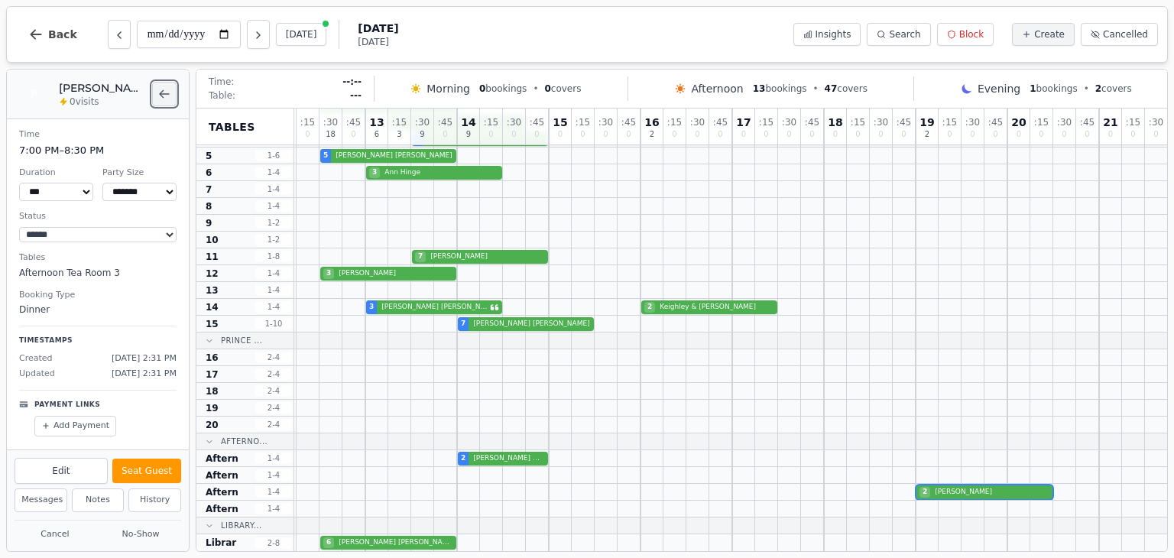
click at [159, 99] on button "Back to bookings list" at bounding box center [164, 94] width 24 height 24
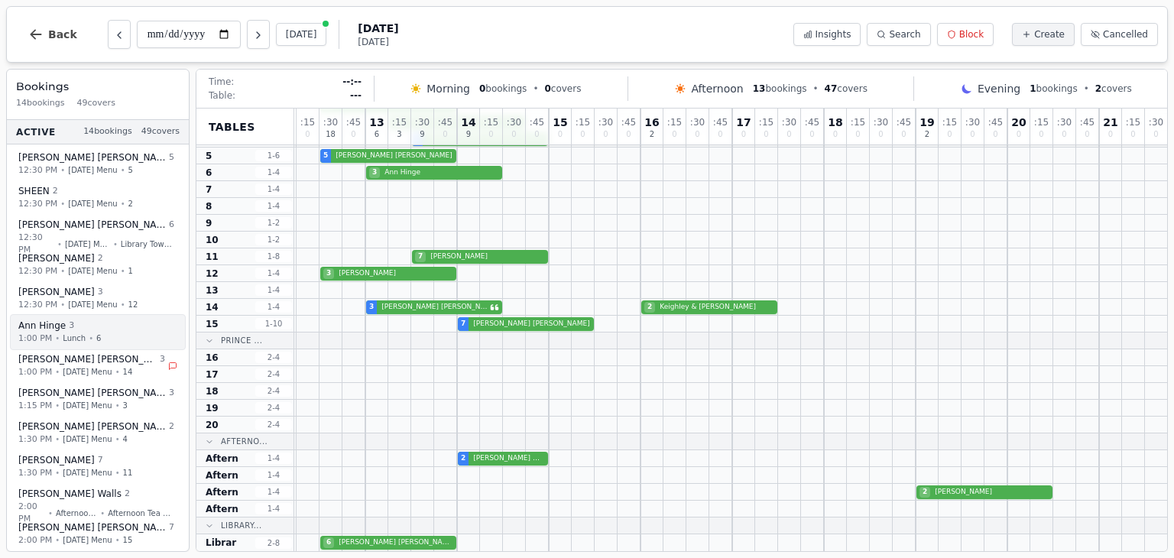
scroll to position [79, 0]
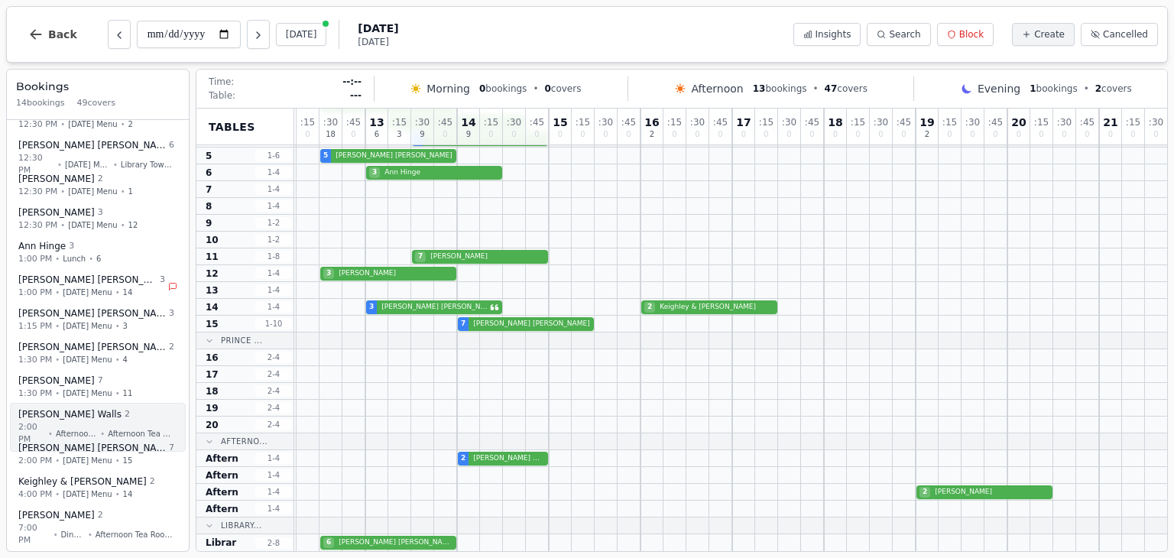
click at [89, 416] on div "Becky Walls 2" at bounding box center [96, 414] width 156 height 13
select select "****"
select select "*"
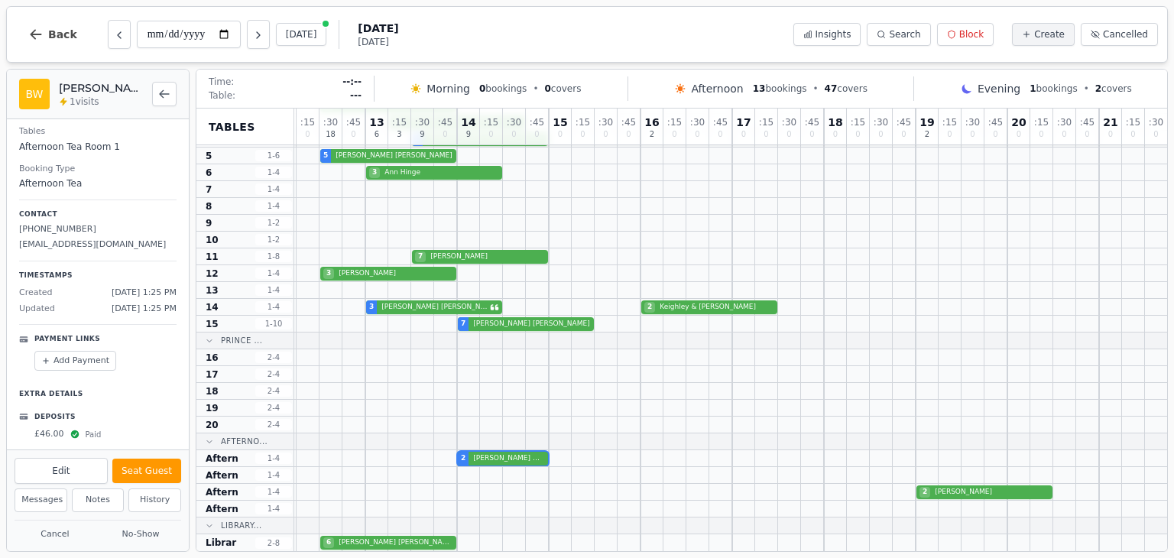
scroll to position [0, 0]
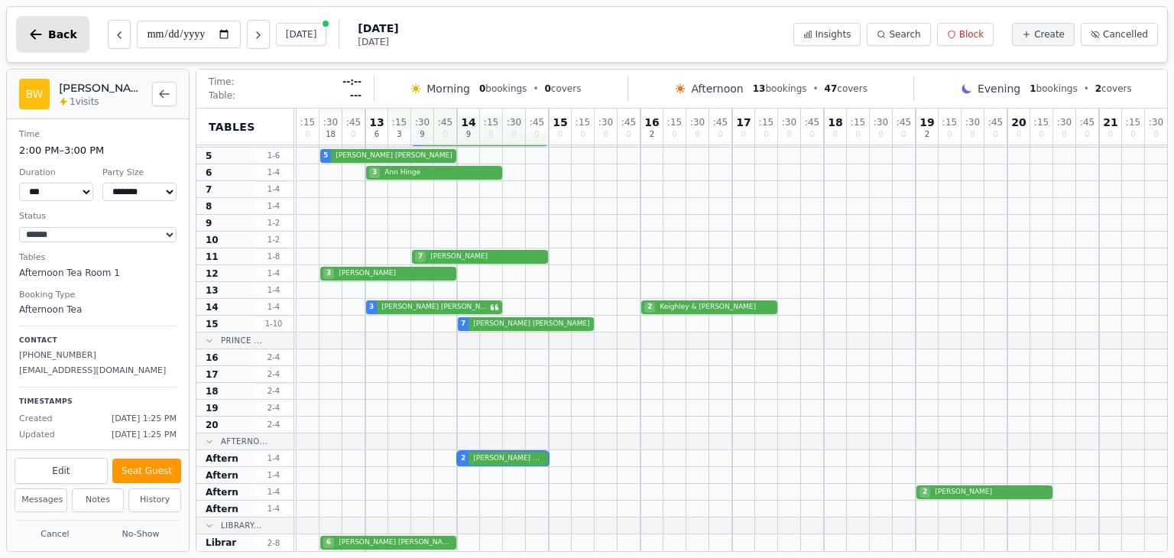
click at [56, 38] on span "Back" at bounding box center [62, 34] width 29 height 11
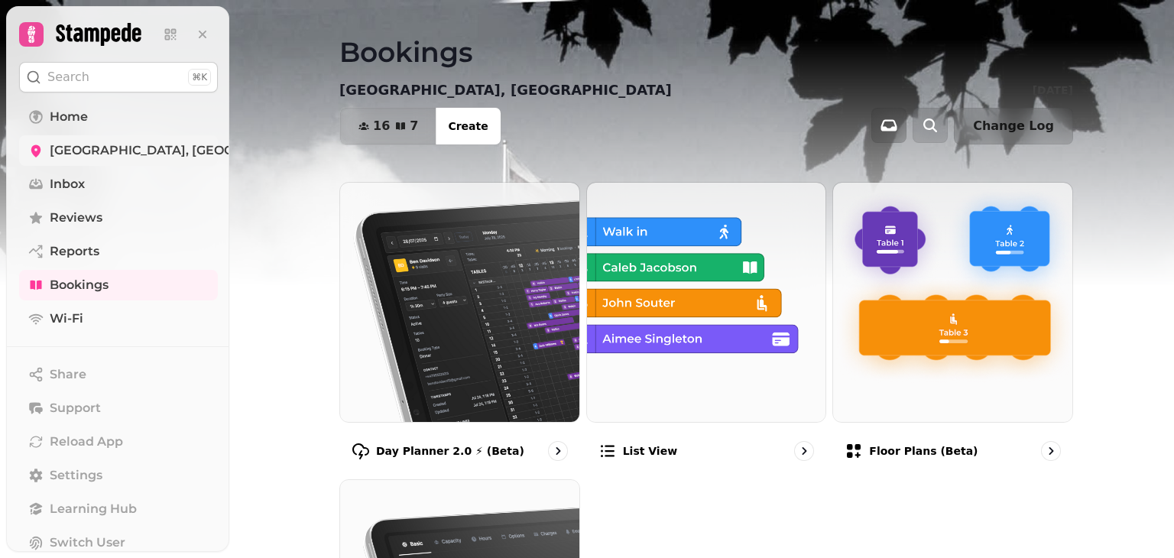
click at [116, 154] on span "[GEOGRAPHIC_DATA], [GEOGRAPHIC_DATA]" at bounding box center [189, 150] width 278 height 18
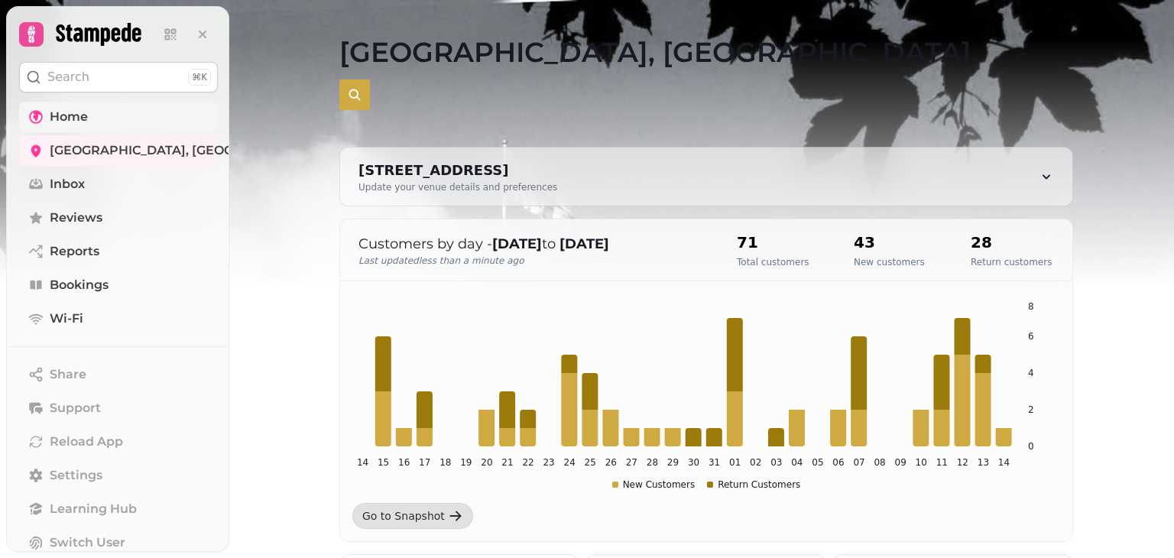
click at [117, 121] on link "Home" at bounding box center [118, 117] width 199 height 31
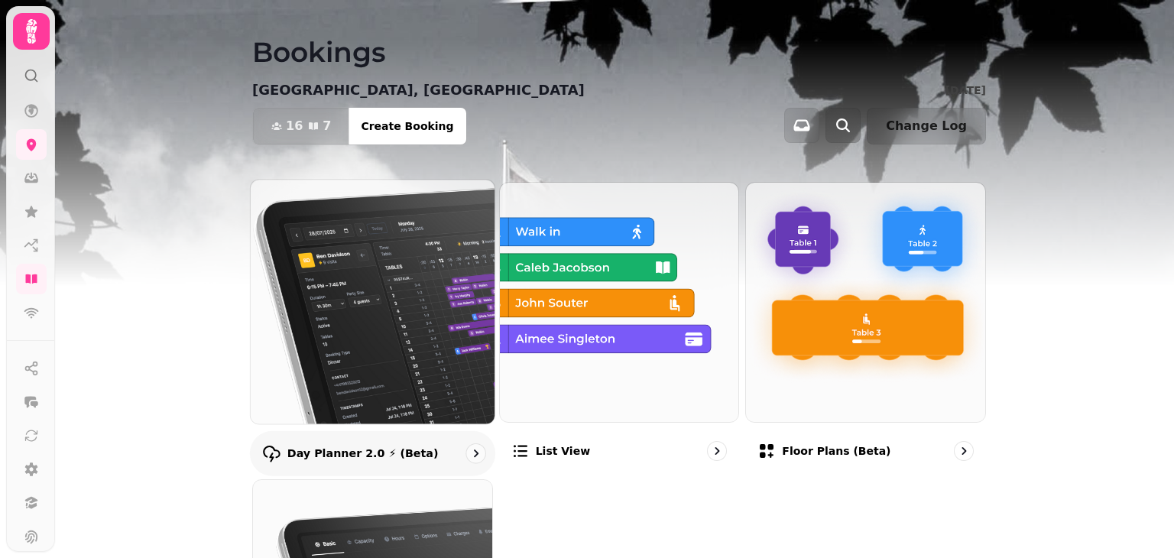
click at [382, 368] on img at bounding box center [372, 301] width 268 height 268
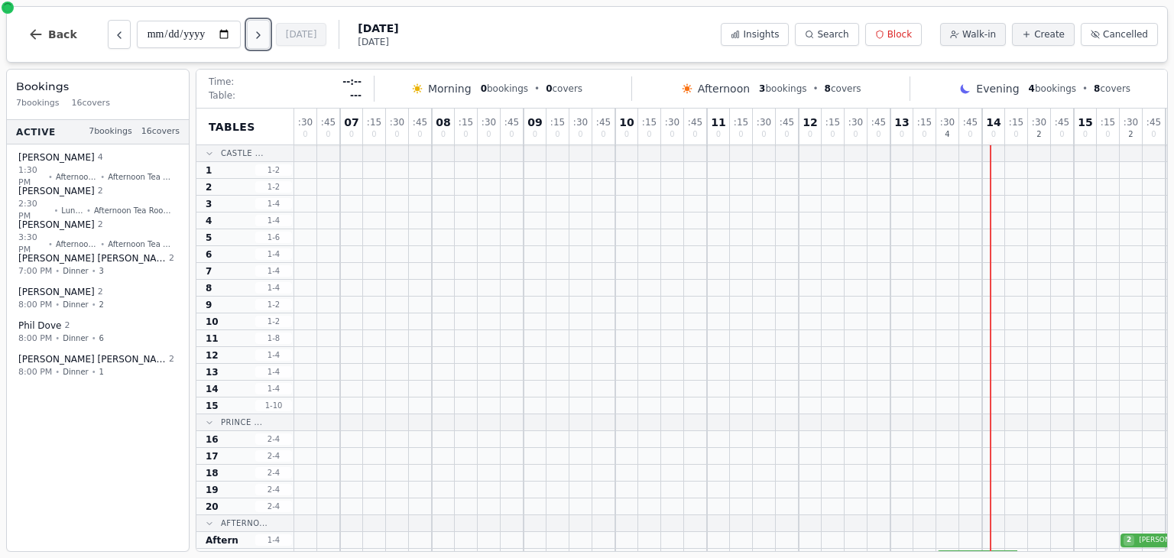
click at [257, 33] on icon "Next day" at bounding box center [258, 35] width 12 height 12
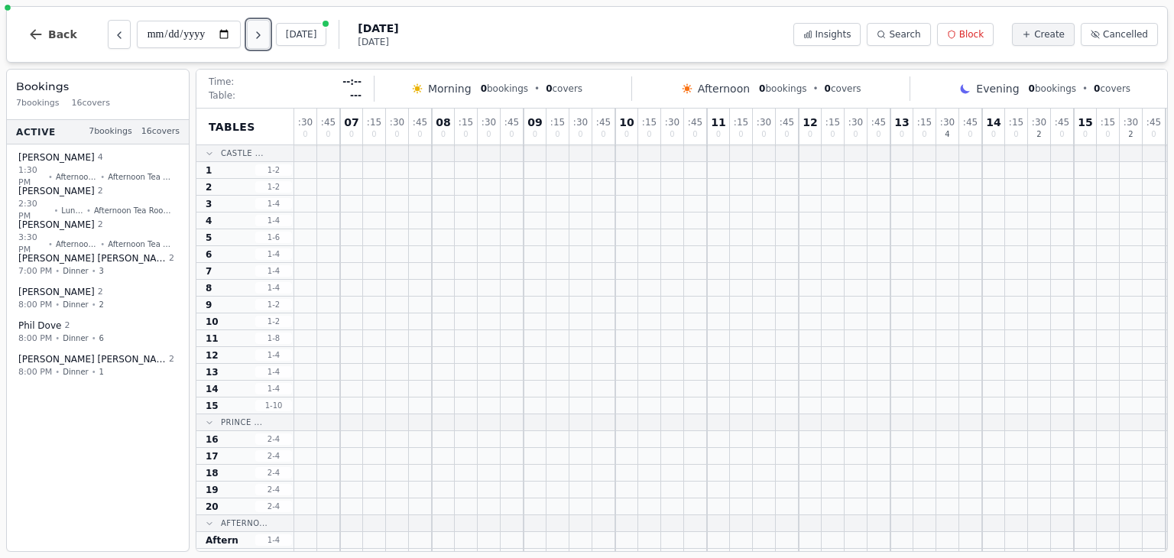
click at [257, 33] on icon "Next day" at bounding box center [258, 35] width 12 height 12
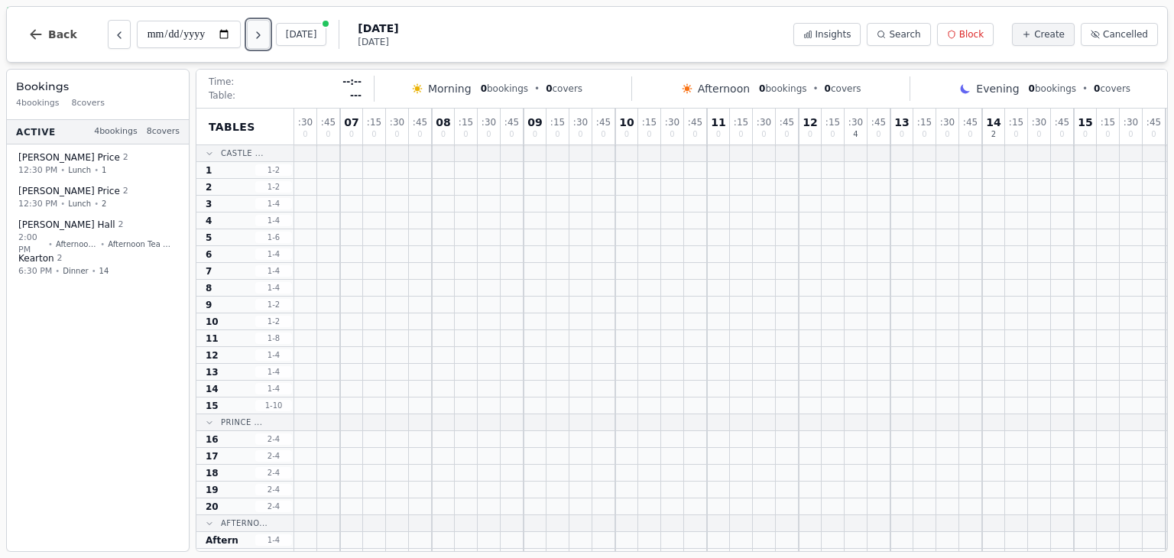
click at [257, 33] on icon "Next day" at bounding box center [258, 35] width 12 height 12
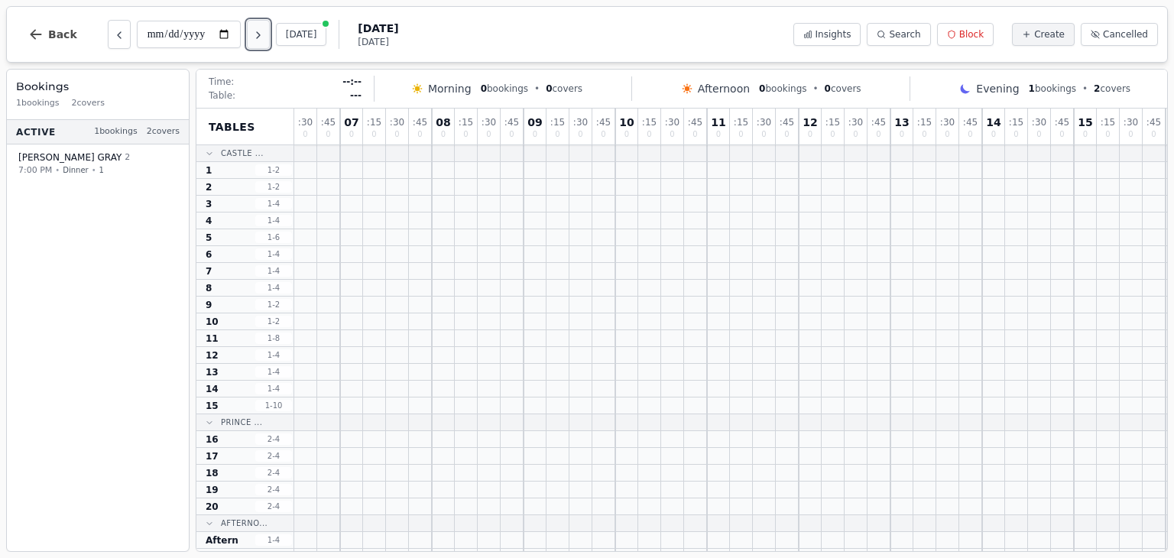
click at [257, 33] on icon "Next day" at bounding box center [258, 35] width 12 height 12
type input "**********"
click at [35, 33] on icon "button" at bounding box center [35, 34] width 15 height 15
